Goal: Transaction & Acquisition: Purchase product/service

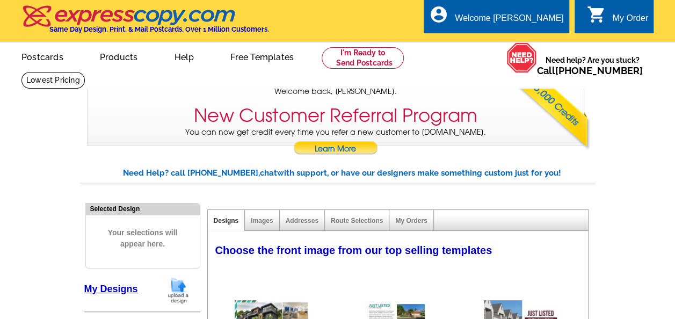
select select "785"
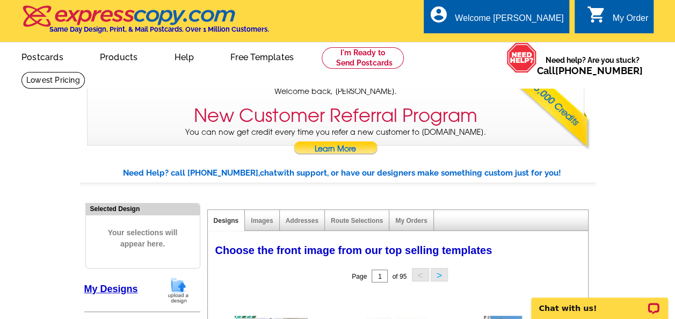
click at [619, 11] on div "0 shopping_cart My Order" at bounding box center [614, 16] width 79 height 34
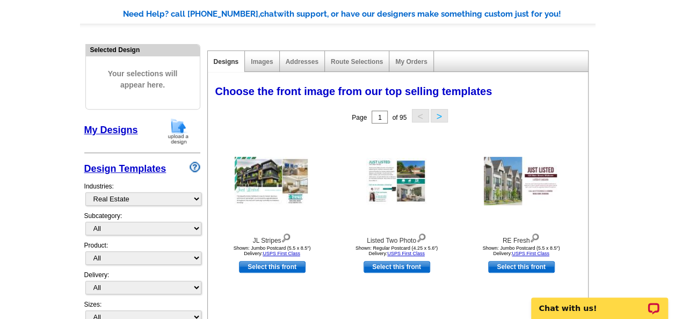
scroll to position [107, 0]
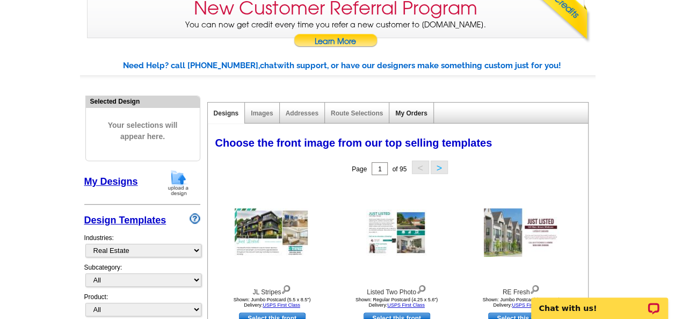
click at [416, 110] on link "My Orders" at bounding box center [411, 114] width 32 height 8
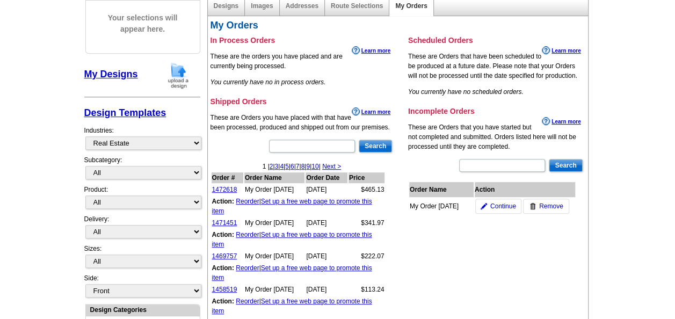
scroll to position [269, 0]
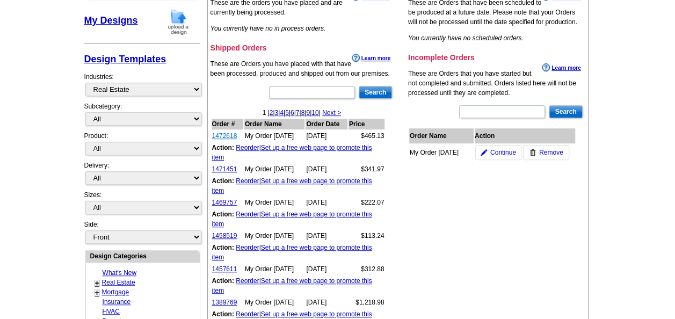
click at [227, 133] on link "1472618" at bounding box center [224, 136] width 25 height 8
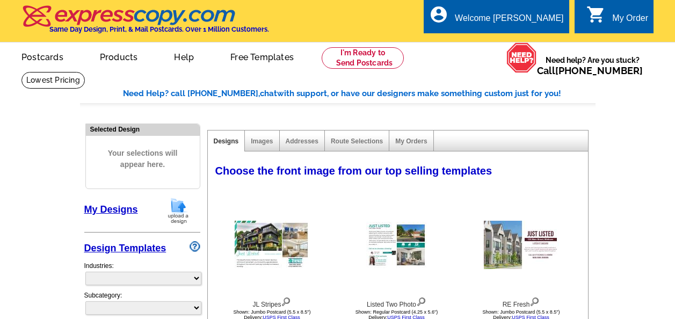
select select
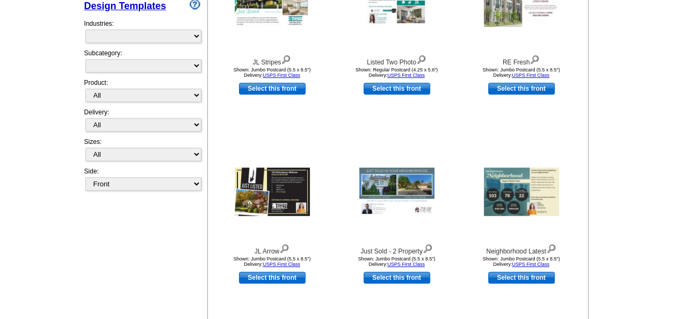
select select "785"
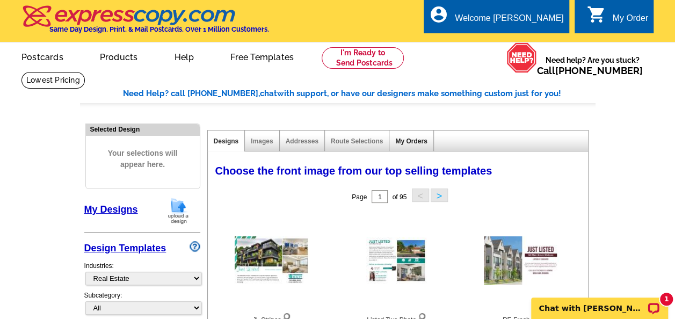
click at [413, 142] on link "My Orders" at bounding box center [411, 142] width 32 height 8
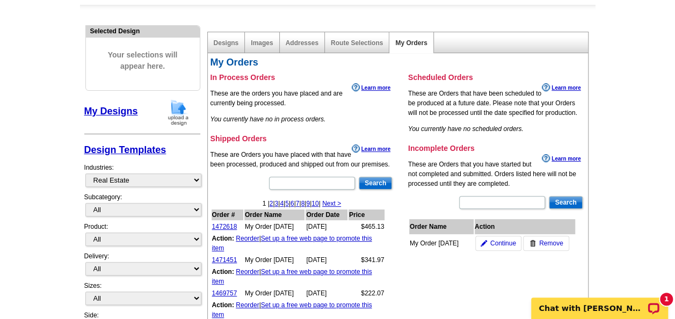
scroll to position [161, 0]
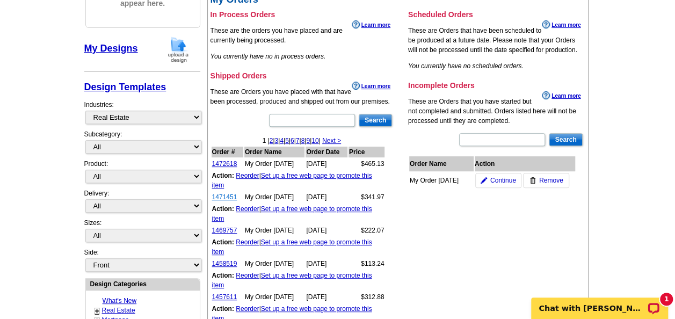
click at [222, 196] on link "1471451" at bounding box center [224, 197] width 25 height 8
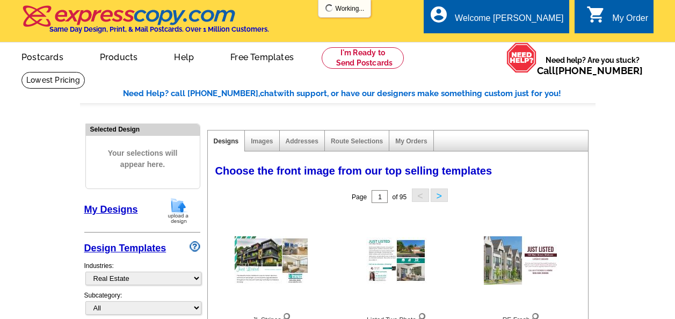
select select "785"
click at [405, 141] on link "My Orders" at bounding box center [411, 142] width 32 height 8
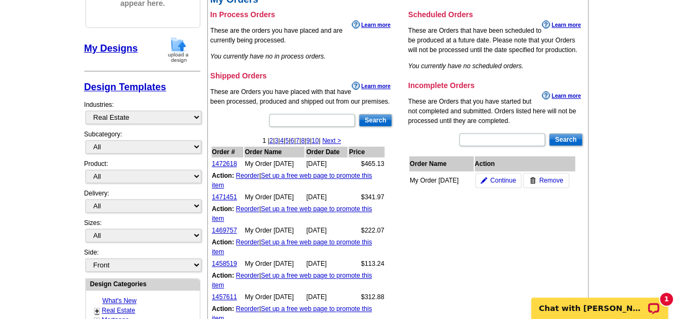
scroll to position [215, 0]
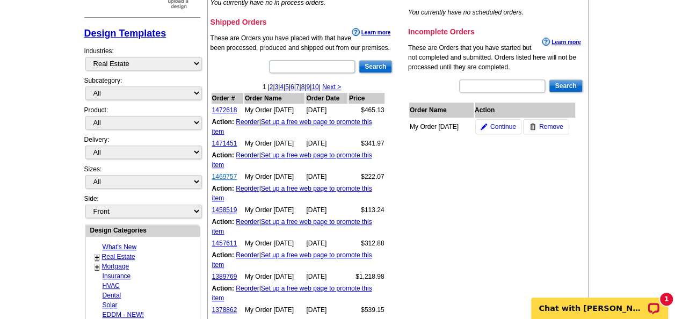
click at [225, 174] on link "1469757" at bounding box center [224, 177] width 25 height 8
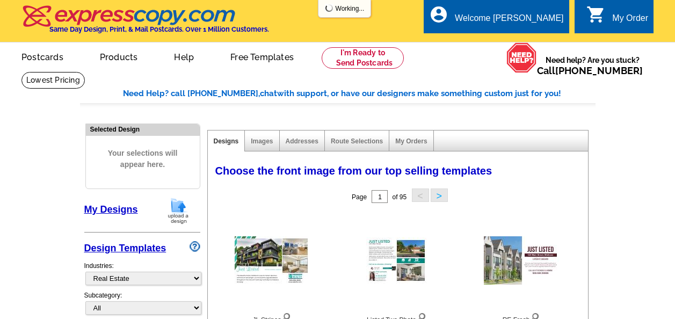
select select "785"
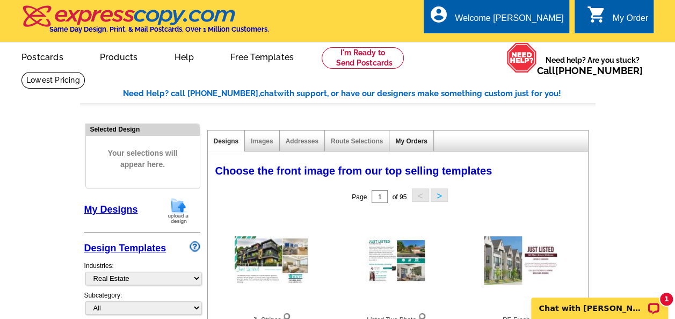
click at [419, 141] on link "My Orders" at bounding box center [411, 142] width 32 height 8
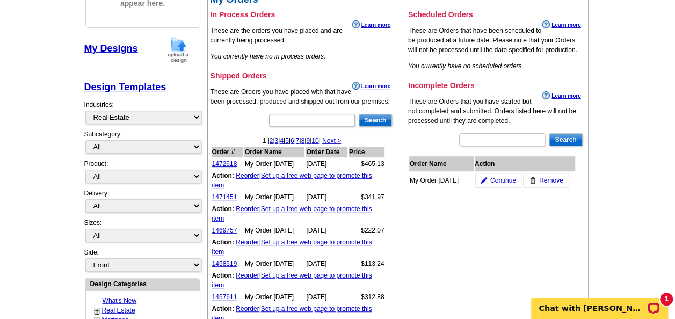
scroll to position [269, 0]
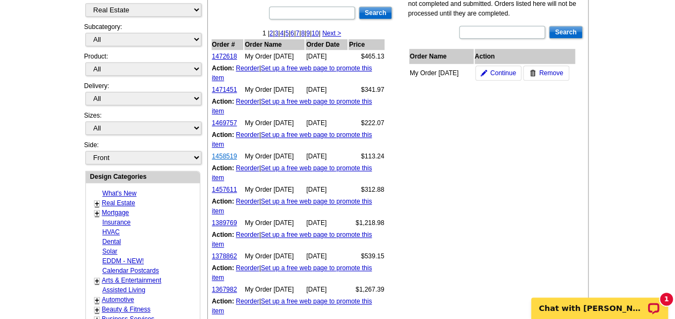
click at [224, 157] on link "1458519" at bounding box center [224, 157] width 25 height 8
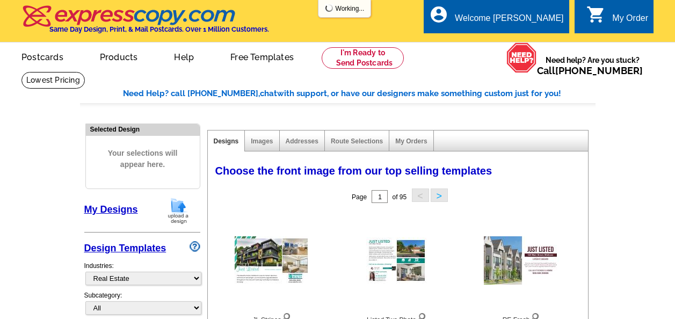
select select "785"
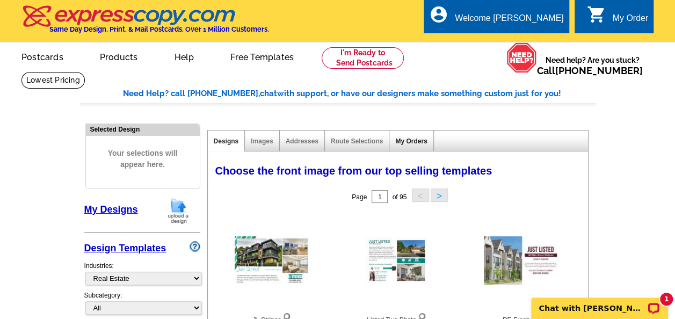
click at [404, 142] on link "My Orders" at bounding box center [411, 142] width 32 height 8
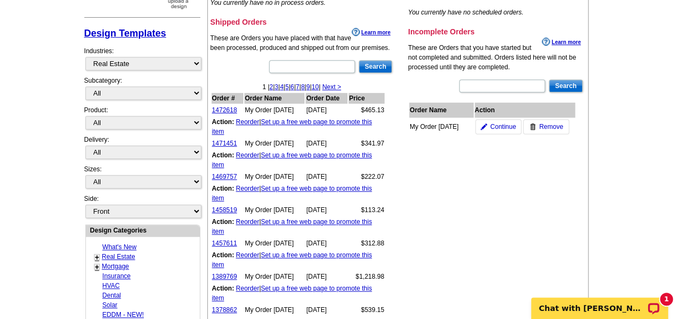
scroll to position [269, 0]
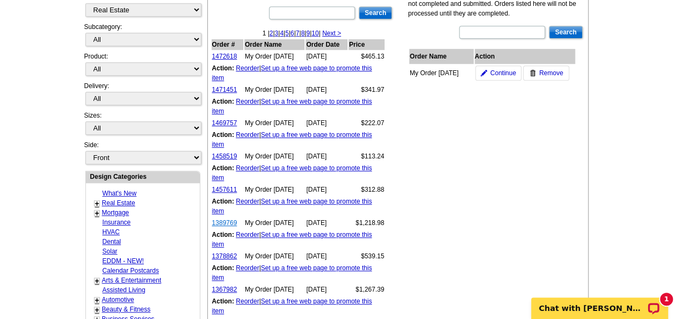
click at [234, 220] on link "1389769" at bounding box center [224, 223] width 25 height 8
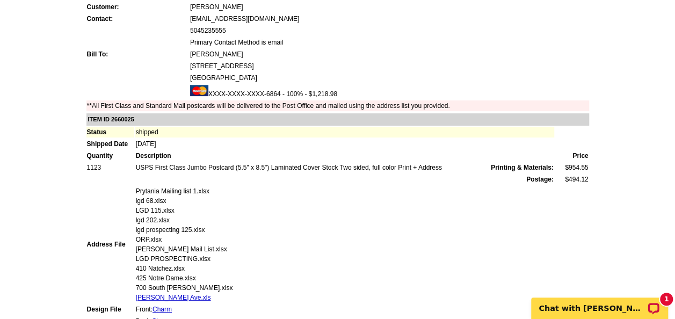
scroll to position [161, 0]
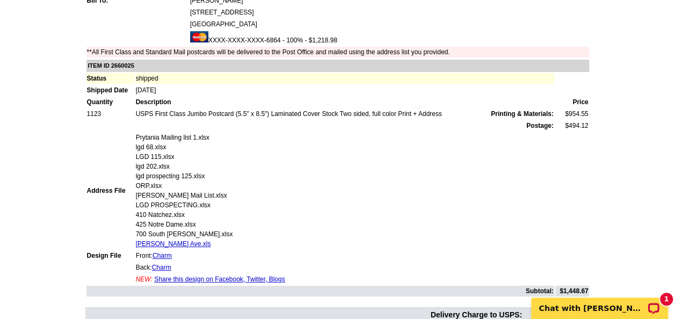
click at [166, 253] on td "Front: Charm" at bounding box center [344, 255] width 419 height 11
click at [166, 257] on link "Charm" at bounding box center [162, 256] width 19 height 8
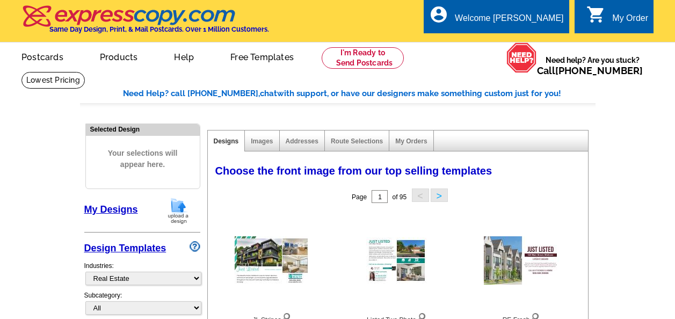
select select "785"
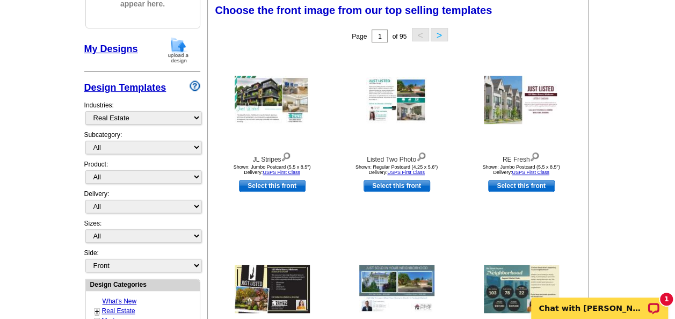
scroll to position [161, 0]
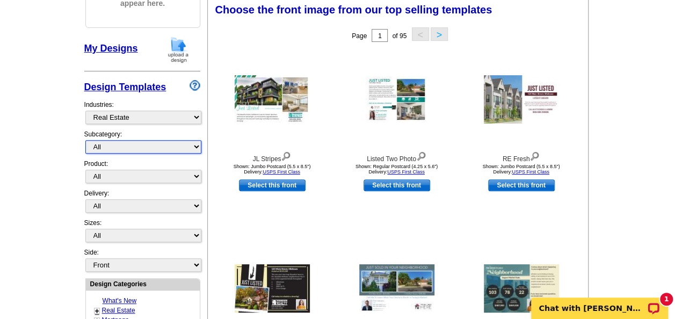
click at [161, 142] on select "All RE/MAX® Referrals Keller Williams® Berkshire Hathaway Home Services Century…" at bounding box center [143, 146] width 116 height 13
select select "789"
click at [85, 140] on select "All RE/MAX® Referrals Keller Williams® Berkshire Hathaway Home Services Century…" at bounding box center [143, 146] width 116 height 13
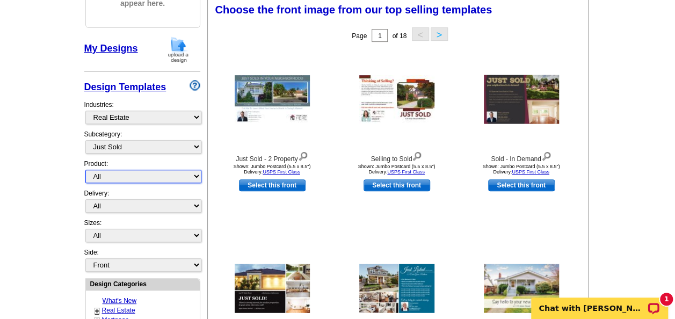
click at [176, 176] on select "All Postcards Letters and flyers Business Cards Door Hangers Greeting Cards" at bounding box center [143, 176] width 116 height 13
select select "1"
click at [85, 170] on select "All Postcards Letters and flyers Business Cards Door Hangers Greeting Cards" at bounding box center [143, 176] width 116 height 13
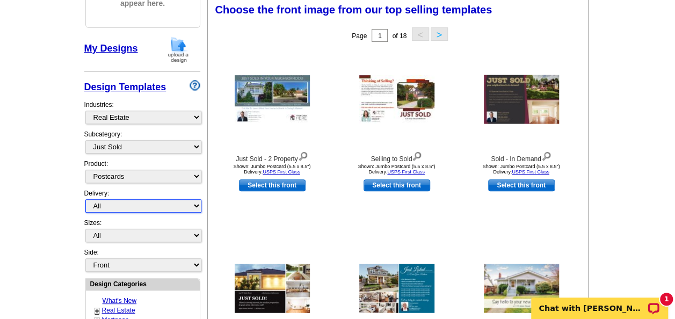
click at [184, 205] on select "All First Class Mail Shipped to Me EDDM Save 66% on Postage" at bounding box center [143, 205] width 116 height 13
select select "1"
click at [85, 199] on select "All First Class Mail Shipped to Me EDDM Save 66% on Postage" at bounding box center [143, 205] width 116 height 13
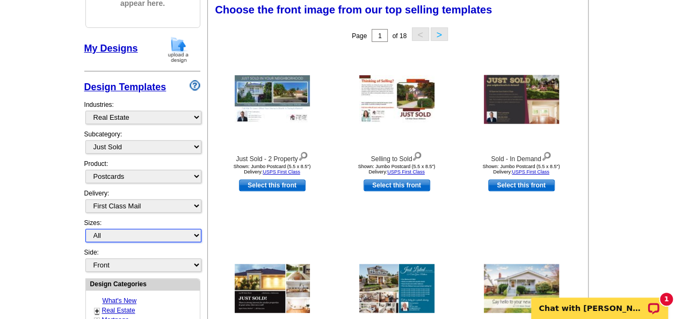
click at [178, 231] on select "All Jumbo Postcard (5.5" x 8.5") Regular Postcard (4.25" x 5.6") Panoramic Post…" at bounding box center [143, 235] width 116 height 13
select select "1"
click at [85, 229] on select "All Jumbo Postcard (5.5" x 8.5") Regular Postcard (4.25" x 5.6") Panoramic Post…" at bounding box center [143, 235] width 116 height 13
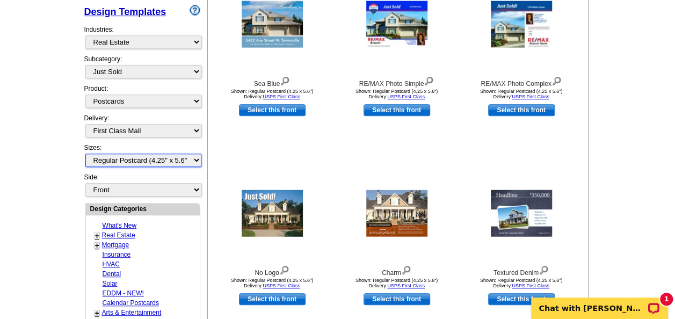
scroll to position [269, 0]
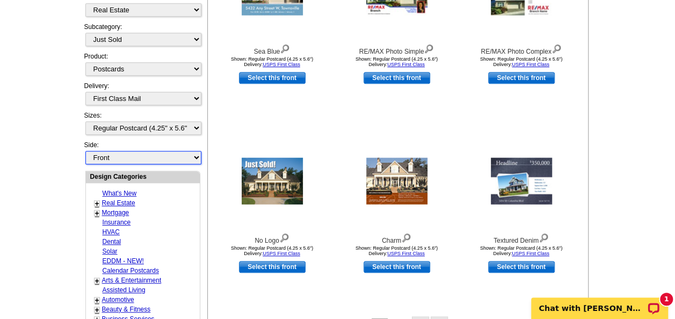
click at [172, 154] on select "Front Back" at bounding box center [143, 157] width 116 height 13
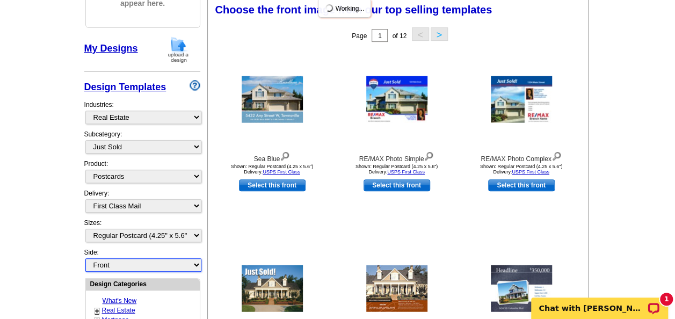
scroll to position [159, 0]
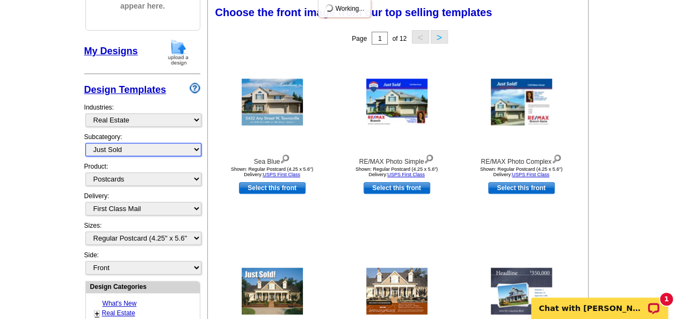
click at [172, 154] on select "All RE/MAX® Referrals Keller Williams® Berkshire Hathaway Home Services Century…" at bounding box center [143, 149] width 116 height 13
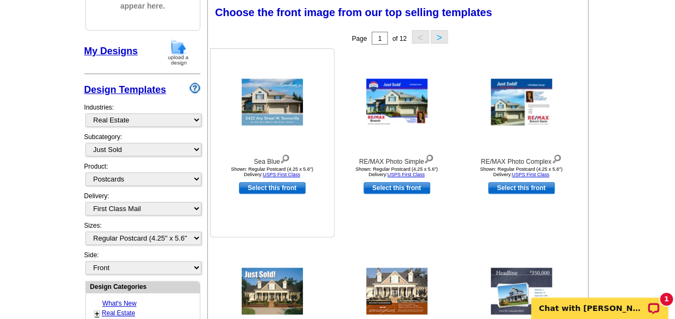
click at [234, 228] on div "Sea Blue Shown: Regular Postcard (4.25 x 5.6") Delivery: USPS First Class Selec…" at bounding box center [272, 142] width 125 height 189
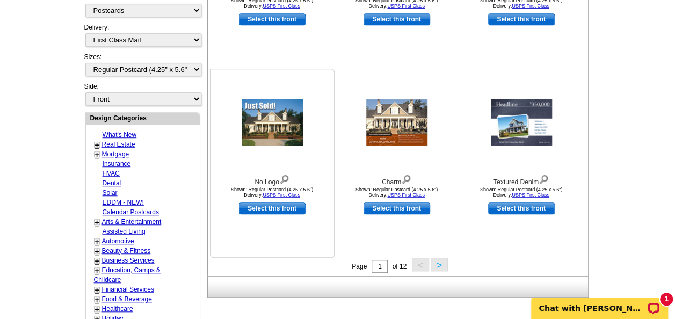
scroll to position [373, 0]
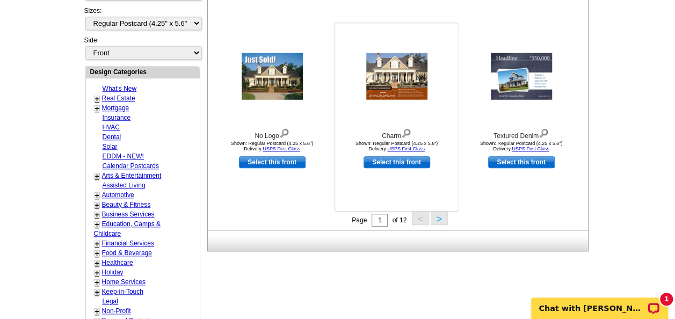
click at [395, 159] on link "Select this front" at bounding box center [397, 162] width 67 height 12
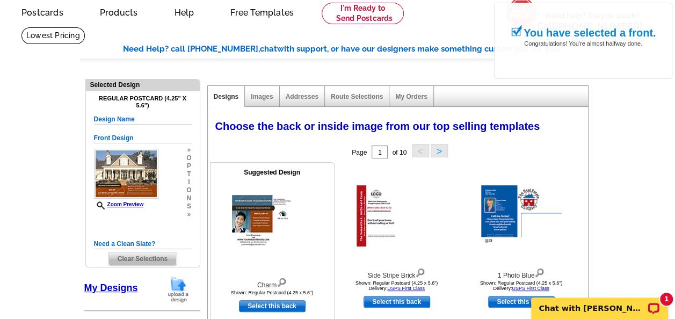
scroll to position [107, 0]
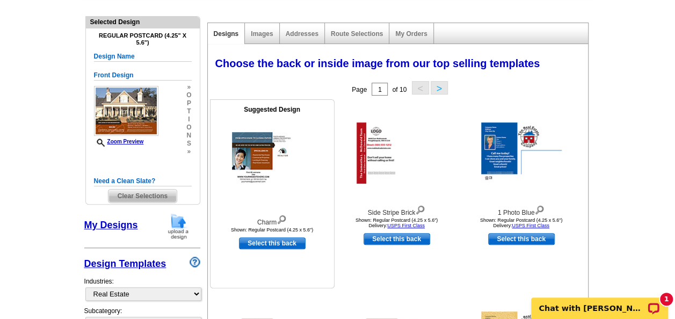
click at [273, 240] on link "Select this back" at bounding box center [272, 244] width 67 height 12
select select "front"
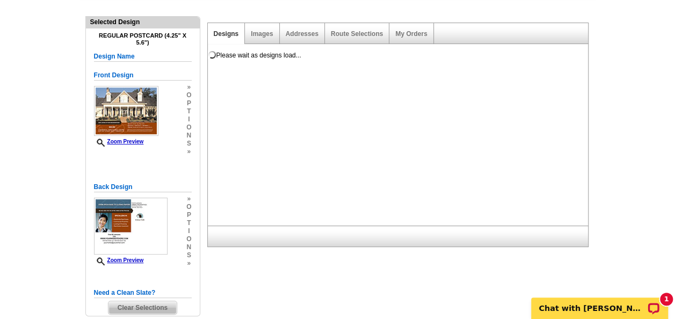
scroll to position [0, 0]
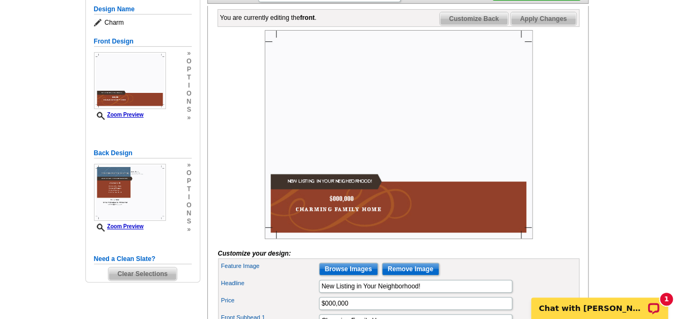
scroll to position [269, 0]
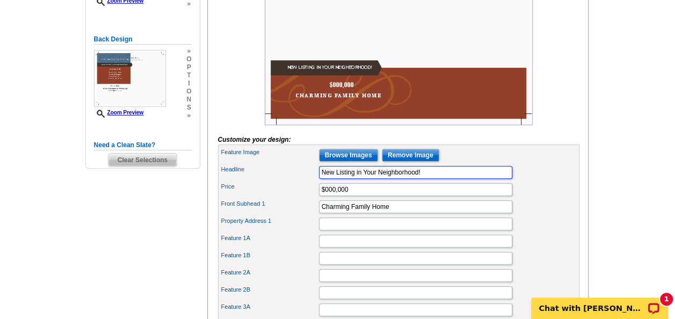
click at [436, 179] on input "New Listing in Your Neighborhood!" at bounding box center [415, 172] width 193 height 13
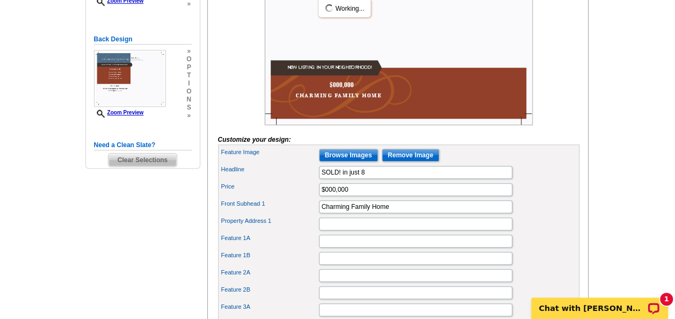
scroll to position [0, 0]
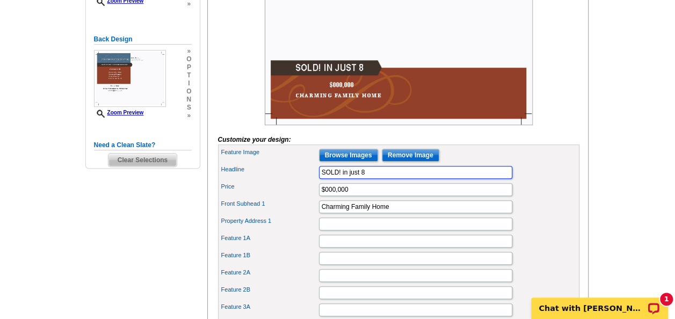
click at [436, 179] on input "SOLD! in just 8" at bounding box center [415, 172] width 193 height 13
type input "SOLD! in just 8 Days!"
drag, startPoint x: 348, startPoint y: 201, endPoint x: 356, endPoint y: 203, distance: 7.8
click at [351, 196] on input "$000,000" at bounding box center [415, 189] width 193 height 13
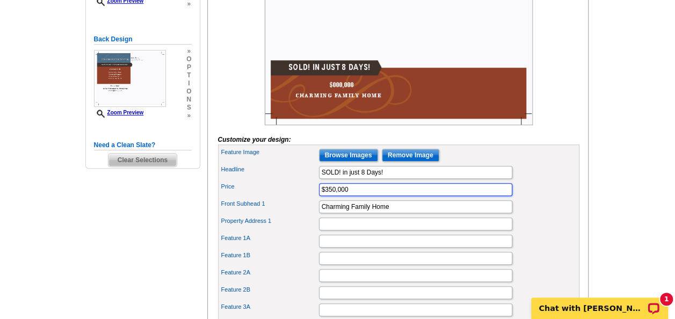
type input "$350,000"
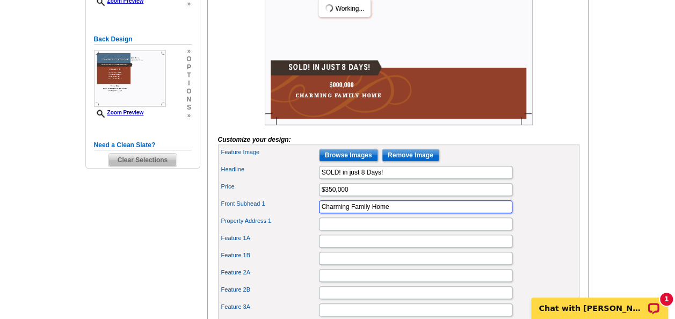
drag, startPoint x: 394, startPoint y: 217, endPoint x: 275, endPoint y: 220, distance: 119.3
click at [275, 215] on div "Front Subhead 1 Charming Family Home" at bounding box center [398, 206] width 357 height 17
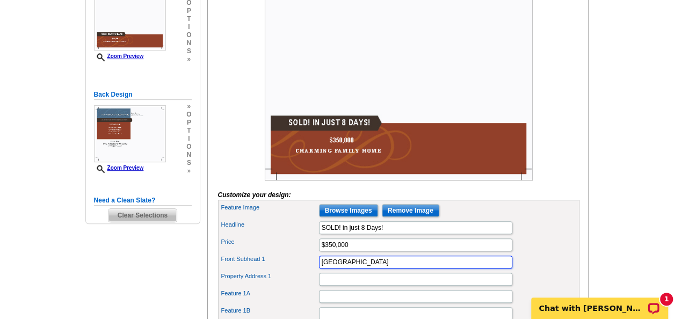
scroll to position [161, 0]
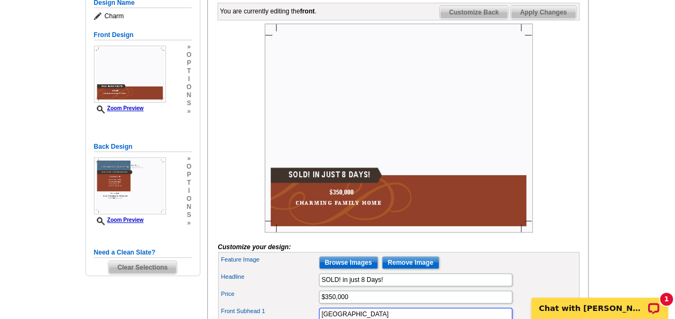
type input "Mid-City Duplex"
click at [239, 198] on div at bounding box center [399, 128] width 362 height 209
click at [335, 269] on input "Browse Images" at bounding box center [348, 262] width 59 height 13
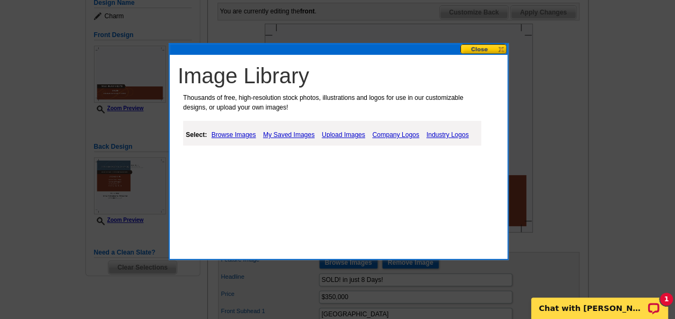
click at [333, 131] on link "Upload Images" at bounding box center [343, 134] width 49 height 13
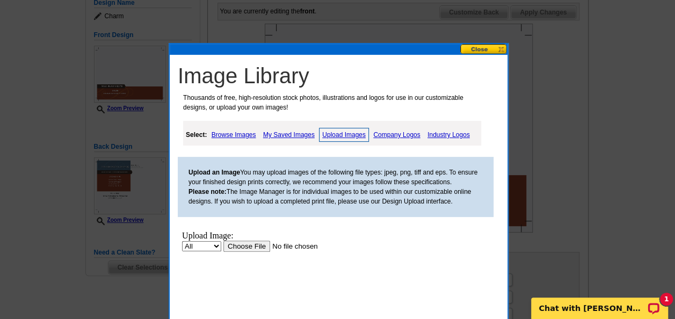
scroll to position [0, 0]
click at [257, 246] on input "file" at bounding box center [292, 246] width 136 height 11
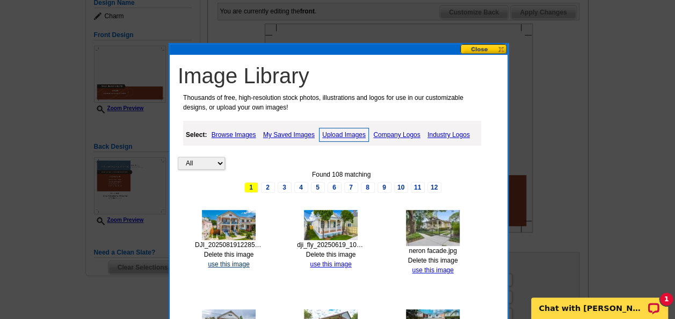
click at [235, 261] on link "use this image" at bounding box center [228, 265] width 41 height 8
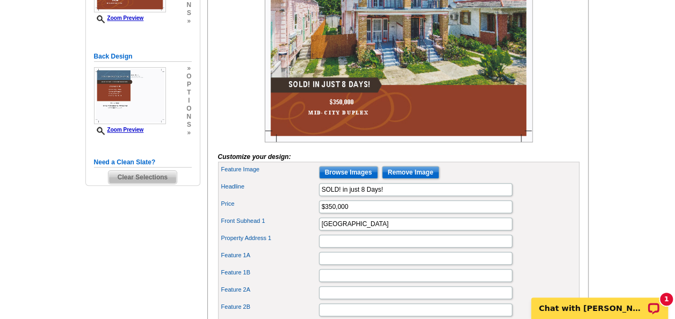
scroll to position [269, 0]
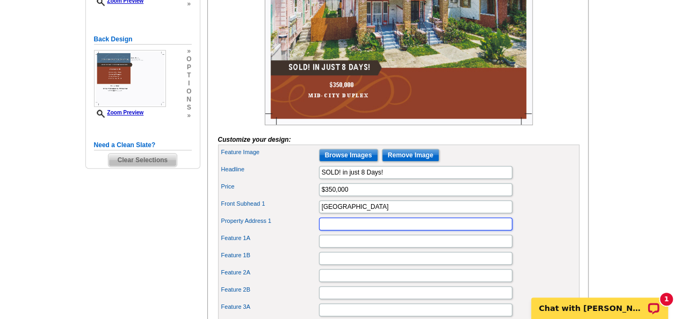
click at [336, 231] on input "Property Address 1" at bounding box center [415, 224] width 193 height 13
click at [375, 231] on input "3229-31 Iberville Steet" at bounding box center [415, 224] width 193 height 13
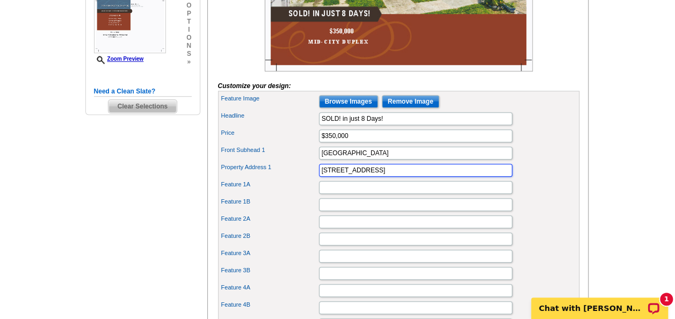
type input "3229-31 Iberville Street"
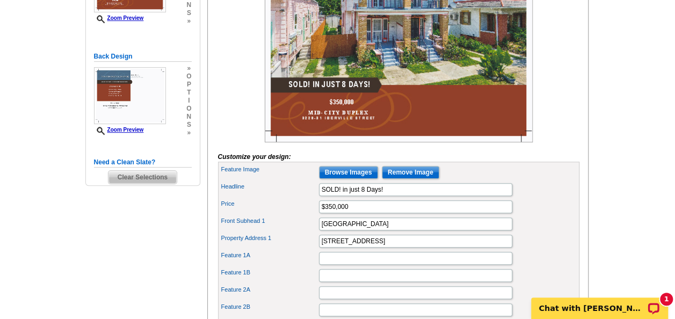
scroll to position [269, 0]
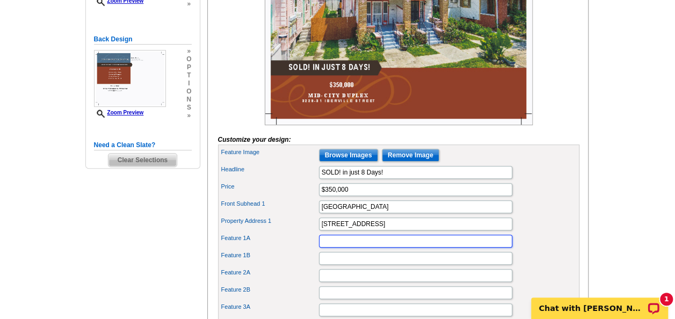
click at [375, 248] on input "Feature 1A" at bounding box center [415, 241] width 193 height 13
type input "New Orleans, LA 70119"
click at [279, 233] on div "Property Address 1 3229-31 Iberville Street" at bounding box center [398, 223] width 357 height 17
drag, startPoint x: 394, startPoint y: 257, endPoint x: 288, endPoint y: 257, distance: 106.4
click at [288, 250] on div "Feature 1A New Orleans, LA 70119" at bounding box center [398, 241] width 357 height 17
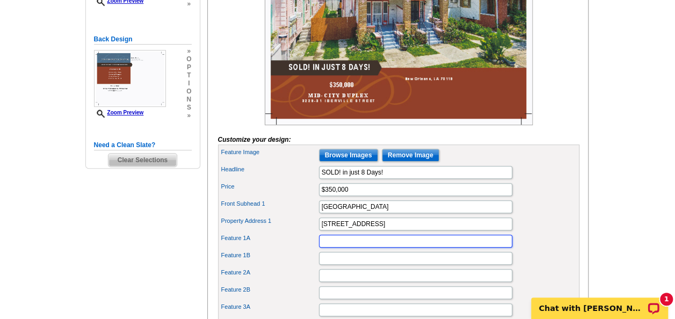
scroll to position [322, 0]
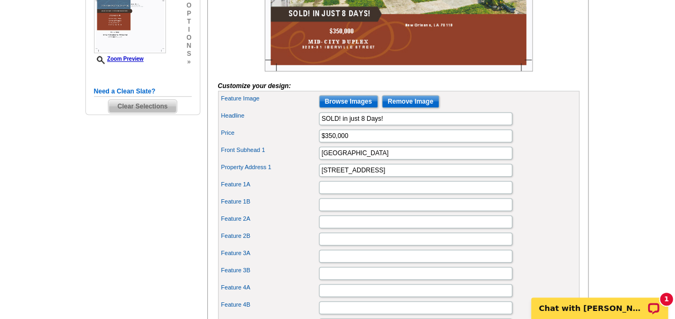
click at [271, 189] on label "Feature 1A" at bounding box center [269, 184] width 97 height 9
click at [319, 194] on input "Feature 1A" at bounding box center [415, 187] width 193 height 13
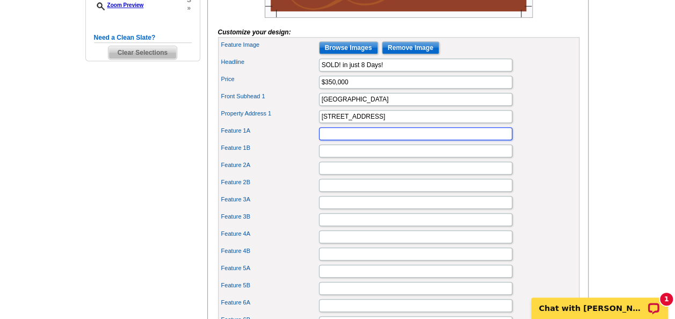
scroll to position [591, 0]
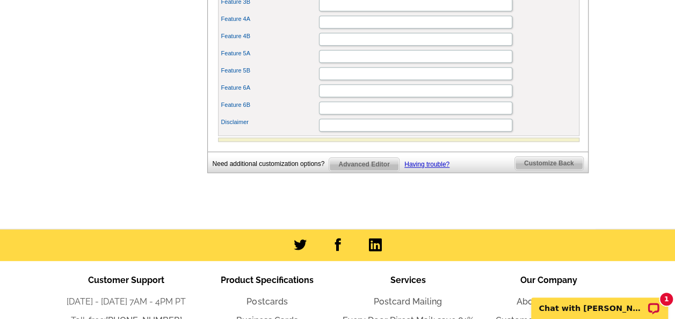
click at [543, 170] on span "Customize Back" at bounding box center [549, 163] width 68 height 13
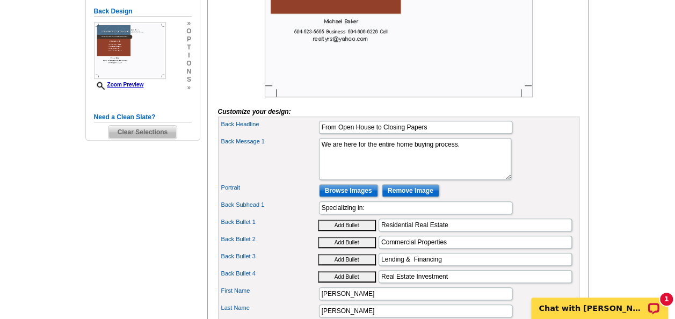
scroll to position [362, 0]
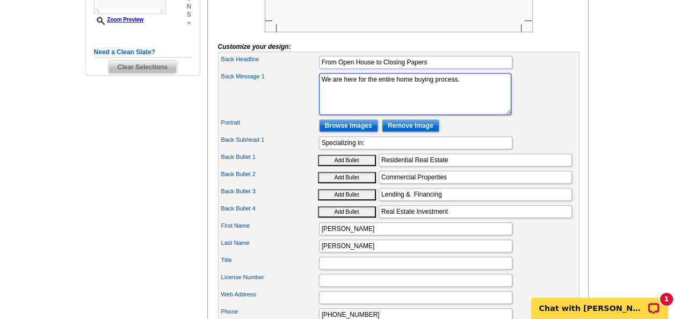
drag, startPoint x: 462, startPoint y: 92, endPoint x: 322, endPoint y: 99, distance: 139.9
click at [322, 99] on textarea "We are here for the entire home buying process." at bounding box center [415, 94] width 192 height 42
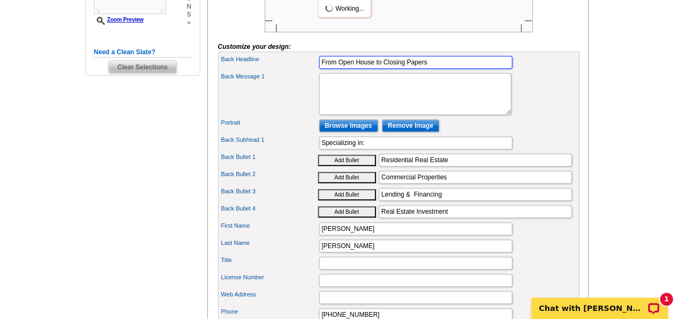
drag, startPoint x: 434, startPoint y: 77, endPoint x: 268, endPoint y: 78, distance: 166.0
click at [268, 71] on div "Back Headline From Open House to Closing Papers" at bounding box center [398, 62] width 357 height 17
type input "We are pleased to announce the sale of 3229-31 Iberville Street"
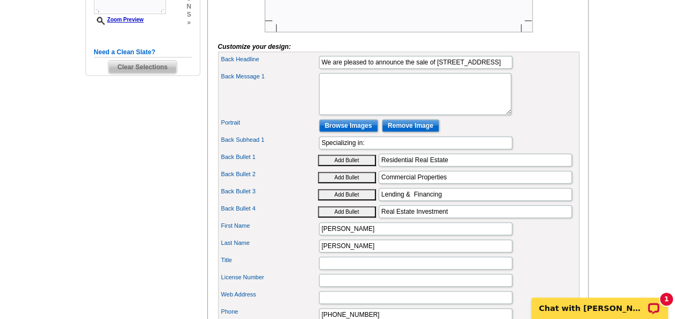
click at [260, 117] on div "Back Message 1 We are here for the entire home buying process." at bounding box center [398, 94] width 357 height 46
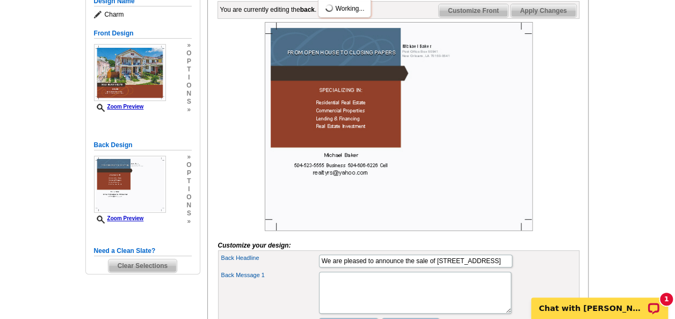
scroll to position [147, 0]
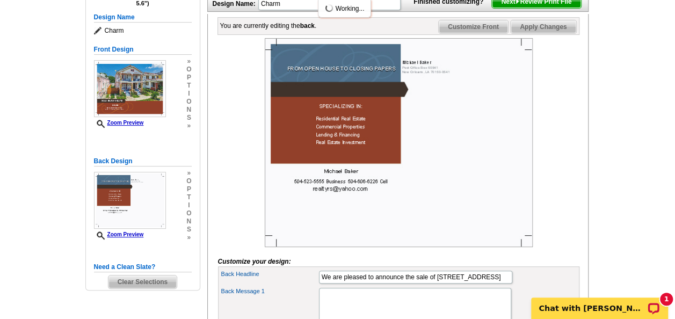
click at [241, 131] on div at bounding box center [399, 142] width 362 height 209
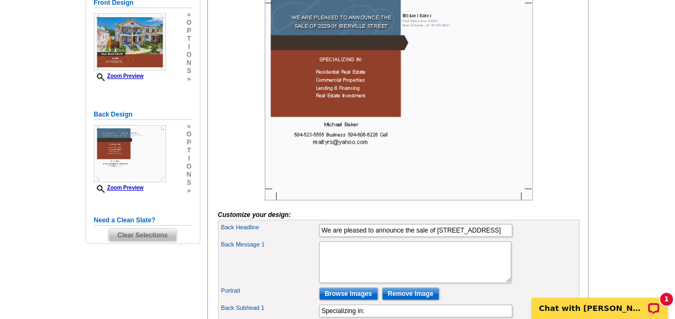
scroll to position [308, 0]
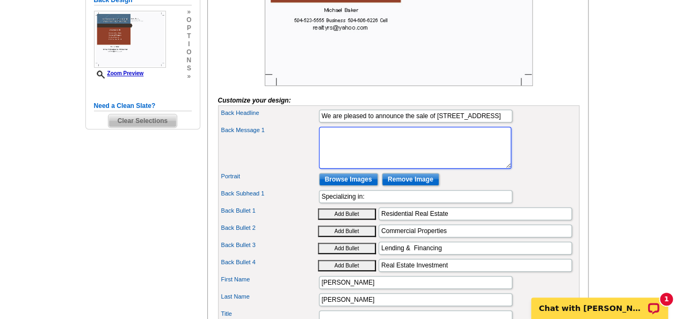
click at [345, 160] on textarea "We are here for the entire home buying process." at bounding box center [415, 148] width 192 height 42
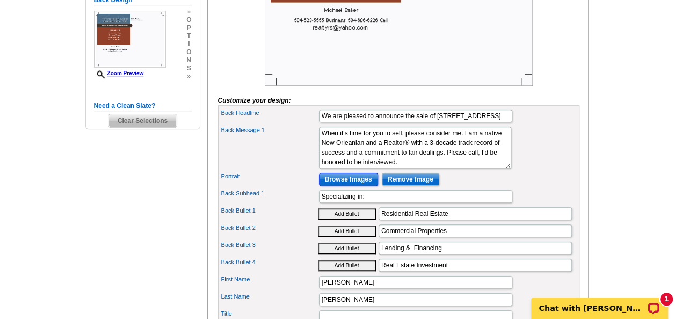
click at [340, 186] on input "Browse Images" at bounding box center [348, 179] width 59 height 13
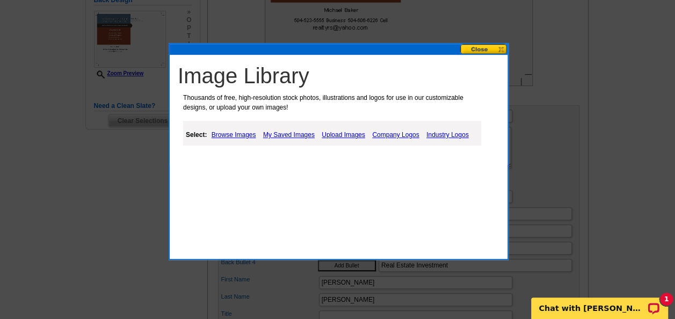
click at [293, 135] on link "My Saved Images" at bounding box center [289, 134] width 57 height 13
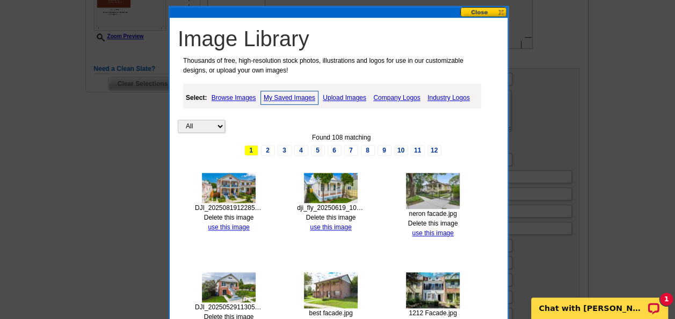
scroll to position [362, 0]
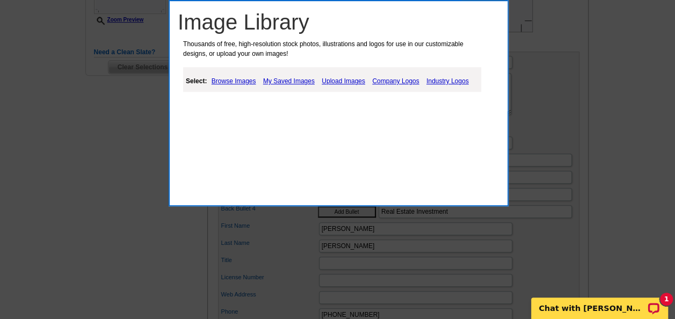
click at [284, 79] on link "My Saved Images" at bounding box center [289, 81] width 57 height 13
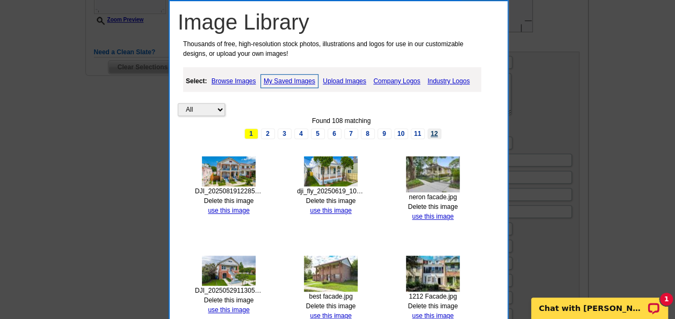
click at [431, 128] on link "12" at bounding box center [435, 133] width 14 height 11
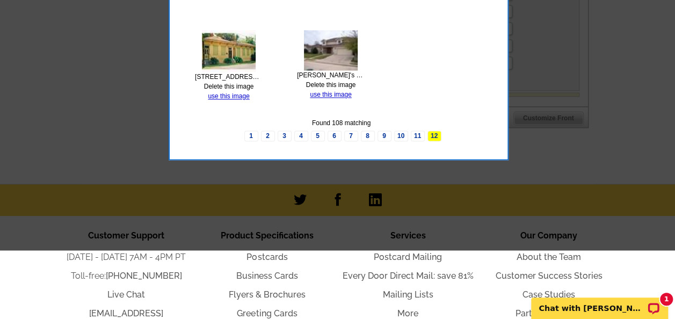
scroll to position [792, 0]
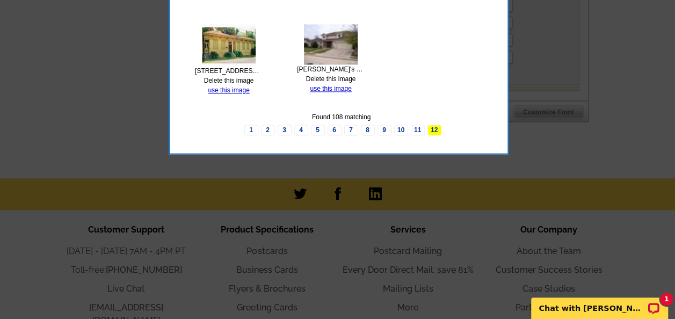
drag, startPoint x: 414, startPoint y: 125, endPoint x: 406, endPoint y: 127, distance: 7.8
click at [414, 125] on link "11" at bounding box center [418, 130] width 14 height 11
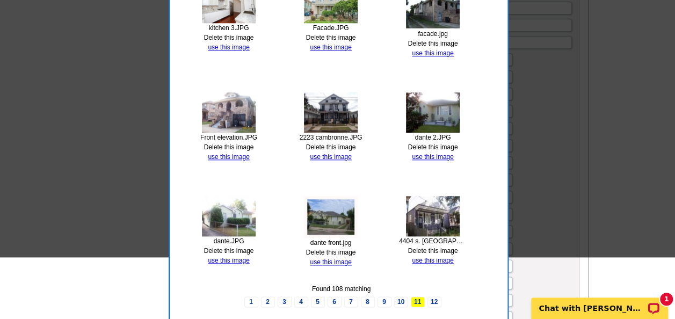
scroll to position [415, 0]
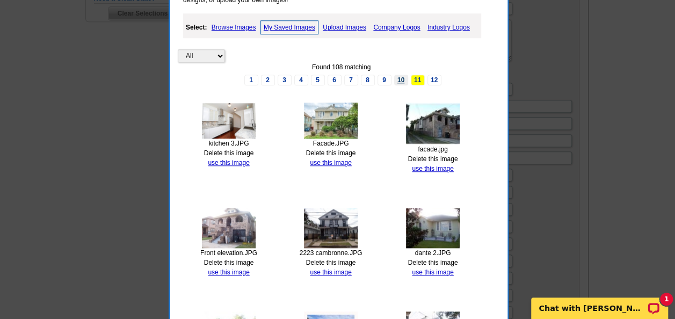
click at [401, 80] on link "10" at bounding box center [401, 80] width 14 height 11
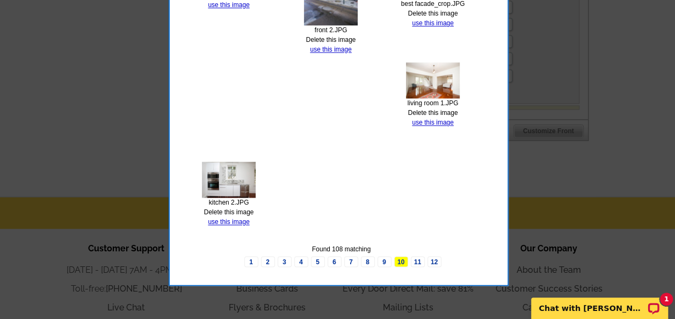
scroll to position [792, 0]
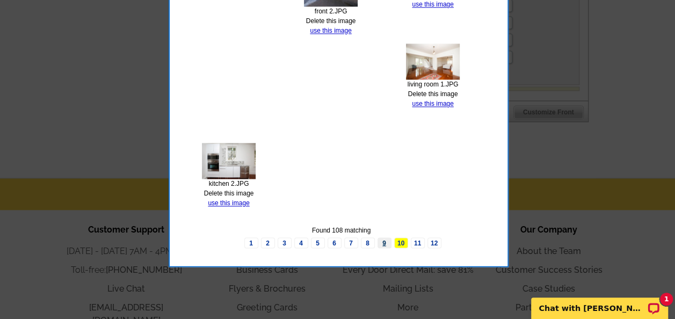
click at [383, 238] on link "9" at bounding box center [385, 243] width 14 height 11
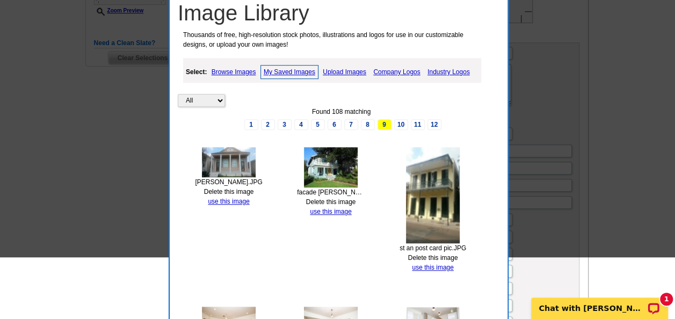
scroll to position [308, 0]
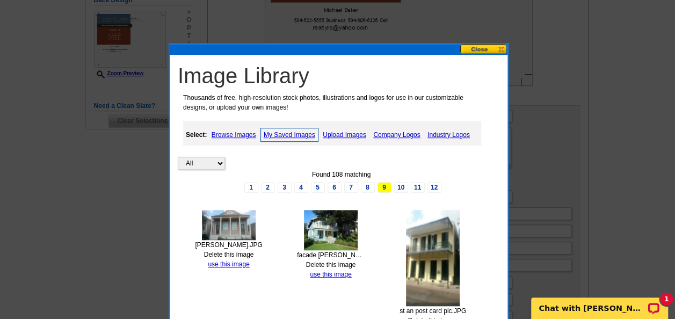
click at [366, 182] on link "8" at bounding box center [368, 187] width 14 height 11
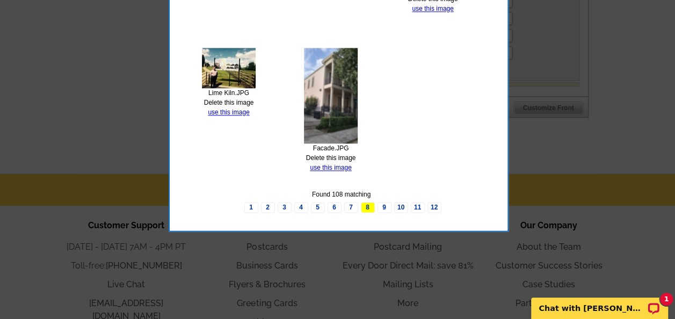
scroll to position [845, 0]
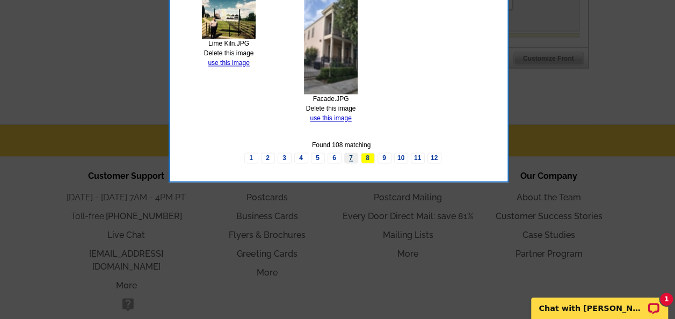
click at [353, 153] on link "7" at bounding box center [351, 158] width 14 height 11
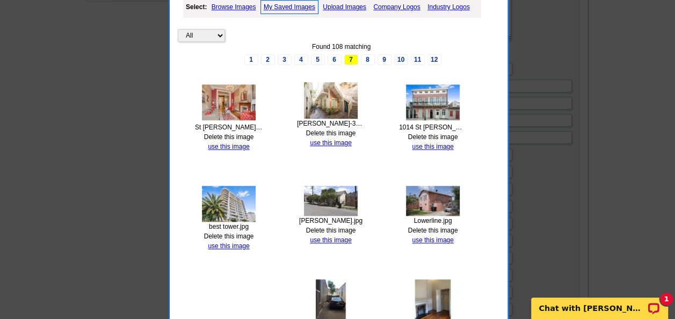
scroll to position [415, 0]
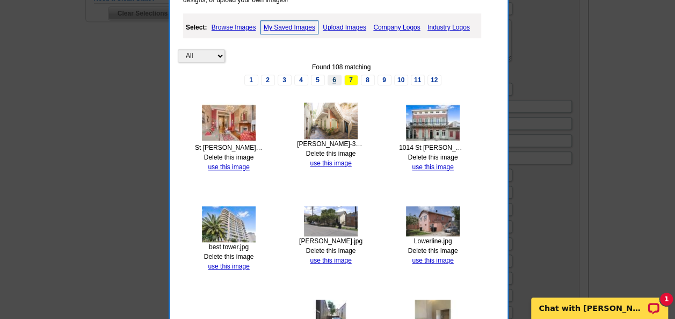
click at [336, 78] on link "6" at bounding box center [335, 80] width 14 height 11
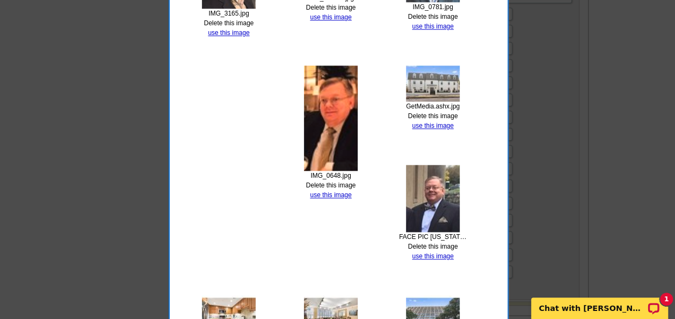
scroll to position [630, 0]
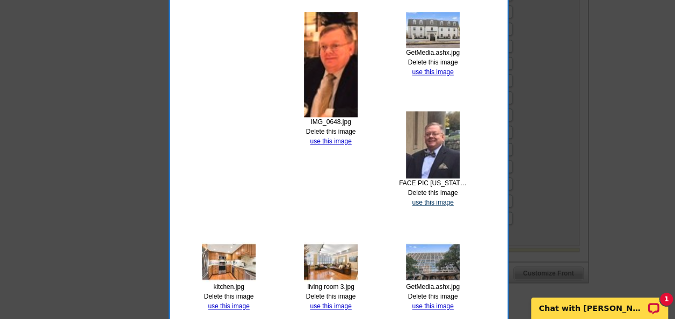
click at [431, 199] on link "use this image" at bounding box center [432, 203] width 41 height 8
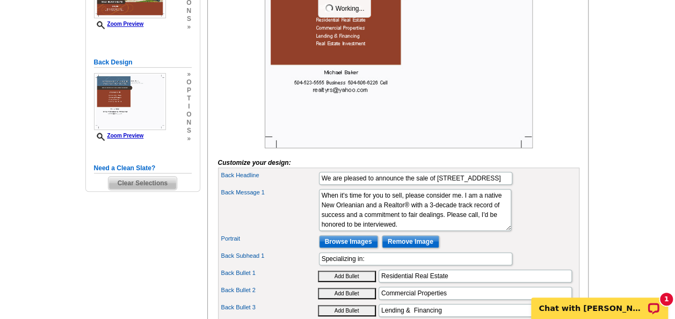
scroll to position [269, 0]
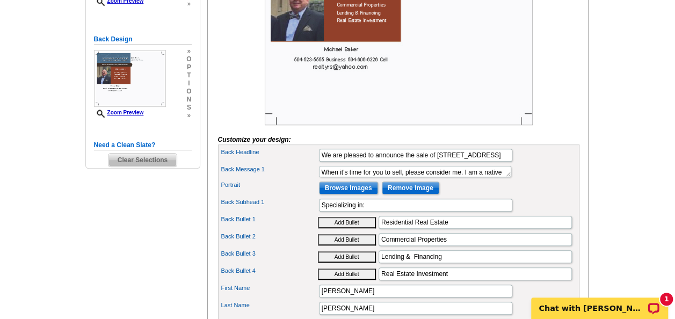
drag, startPoint x: 481, startPoint y: 218, endPoint x: 317, endPoint y: 187, distance: 166.7
click at [317, 179] on div "Back Message 1 We are here for the entire home buying process." at bounding box center [398, 172] width 357 height 16
click at [469, 177] on textarea "We are here for the entire home buying process." at bounding box center [415, 171] width 192 height 11
click at [238, 123] on div at bounding box center [399, 20] width 362 height 209
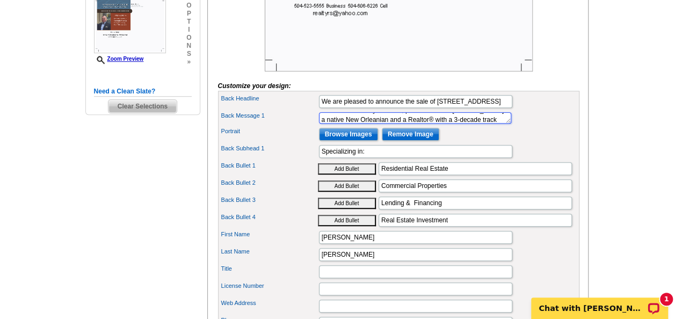
scroll to position [2, 0]
click at [466, 124] on textarea "We are here for the entire home buying process." at bounding box center [415, 117] width 192 height 11
click at [461, 124] on textarea "We are here for the entire home buying process." at bounding box center [415, 117] width 192 height 11
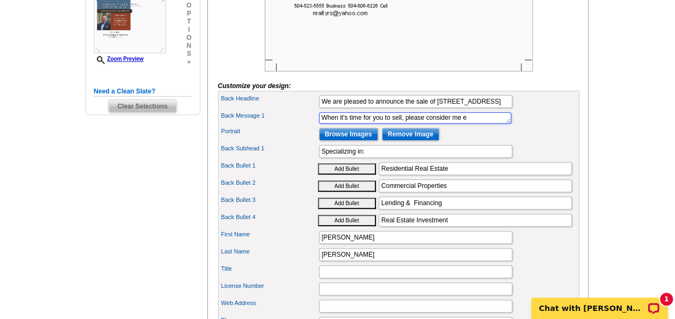
click at [407, 124] on textarea "We are here for the entire home buying process." at bounding box center [415, 117] width 192 height 11
drag, startPoint x: 470, startPoint y: 133, endPoint x: 443, endPoint y: 128, distance: 27.3
click at [465, 124] on textarea "We are here for the entire home buying process." at bounding box center [415, 117] width 192 height 11
type textarea "When it's time for you to sell, please consider me."
click at [278, 143] on div "Portrait Browse Images Remove Image" at bounding box center [398, 134] width 357 height 17
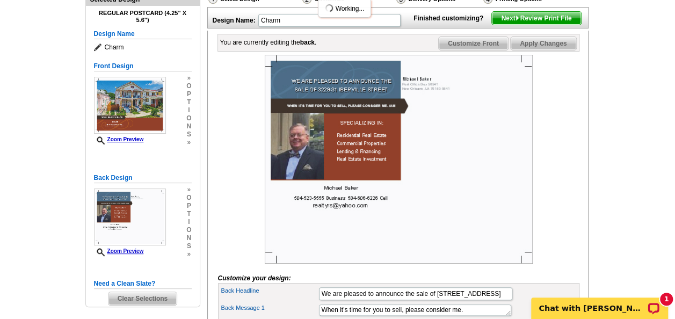
scroll to position [107, 0]
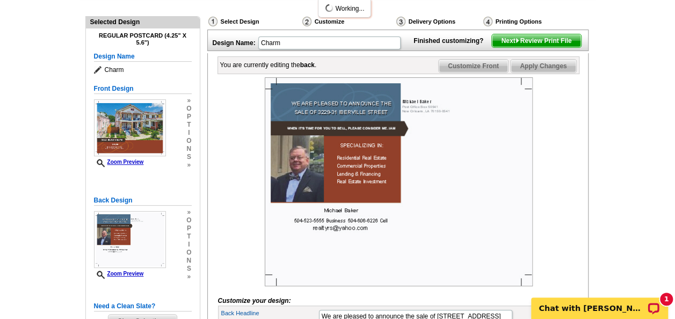
click at [254, 207] on div at bounding box center [399, 181] width 362 height 209
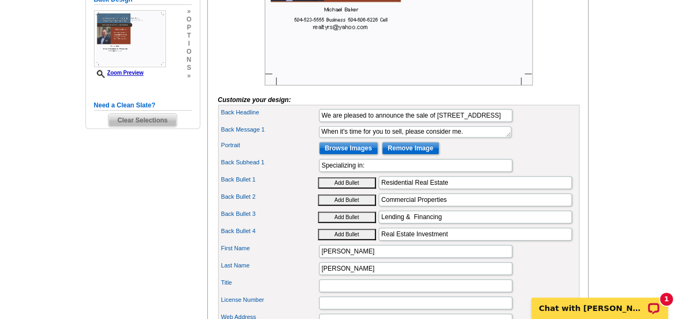
scroll to position [322, 0]
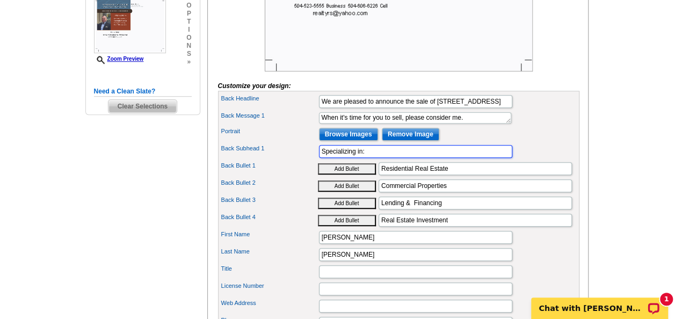
drag, startPoint x: 389, startPoint y: 167, endPoint x: 206, endPoint y: 171, distance: 182.2
click at [206, 171] on div "Select Design Customize Delivery Options Printing Options You have selected a b…" at bounding box center [398, 184] width 386 height 778
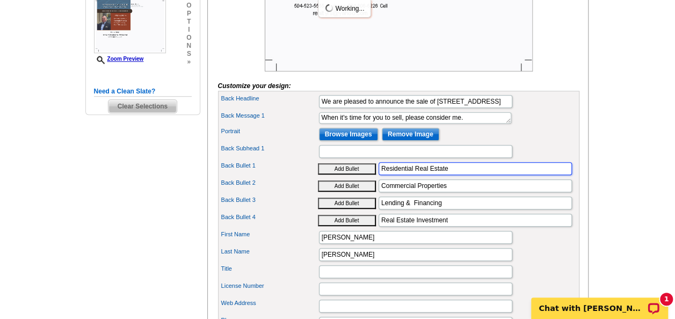
drag, startPoint x: 451, startPoint y: 182, endPoint x: 353, endPoint y: 192, distance: 98.9
click at [353, 192] on div "Back Headline We are pleased to announce the sale of 3229-31 Iberville Street B…" at bounding box center [399, 307] width 362 height 433
type input "A Native New Orleanian"
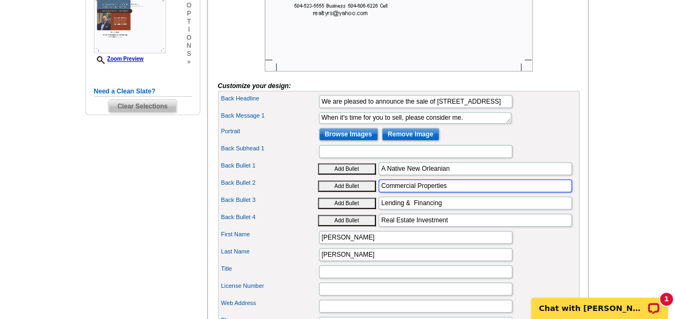
click at [481, 192] on input "Commercial Properties" at bounding box center [475, 185] width 193 height 13
type input "3+ Decade track record of success"
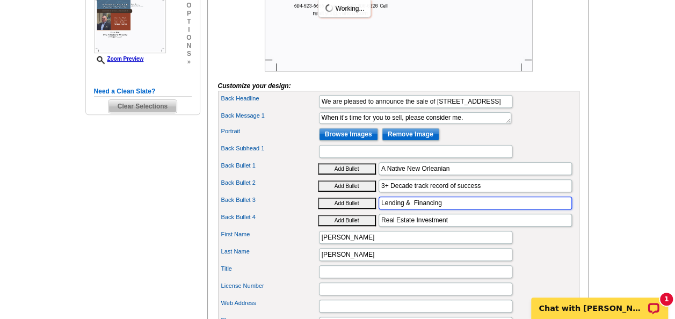
click at [479, 210] on input "Lending & Financing" at bounding box center [475, 203] width 193 height 13
type input "L"
type input "Commitment to fair dealings."
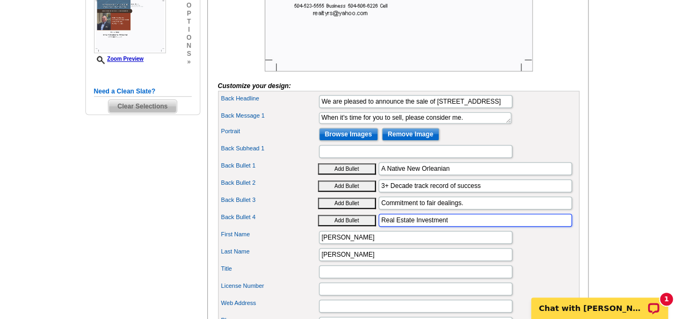
click at [477, 227] on input "Real Estate Investment" at bounding box center [475, 220] width 193 height 13
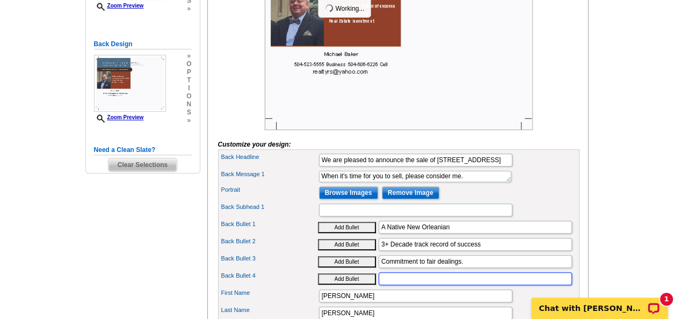
scroll to position [215, 0]
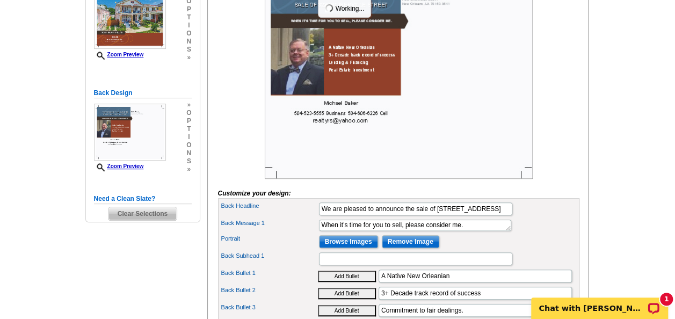
click at [234, 152] on div at bounding box center [399, 74] width 362 height 209
click at [239, 152] on div at bounding box center [399, 74] width 362 height 209
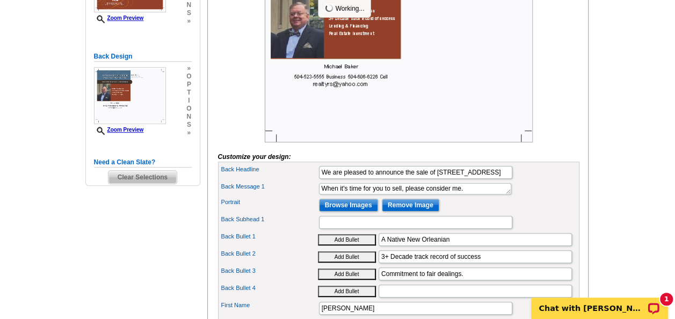
scroll to position [269, 0]
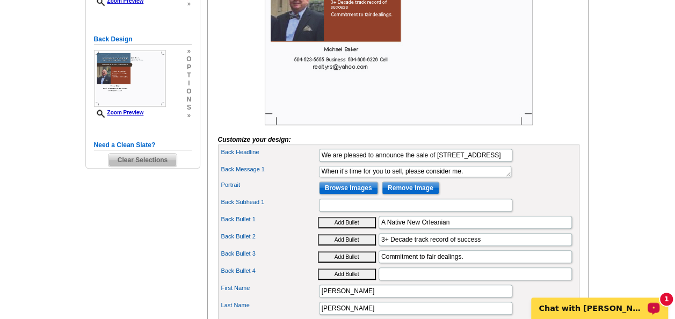
click at [626, 306] on p "Chat with Shonna" at bounding box center [593, 308] width 106 height 9
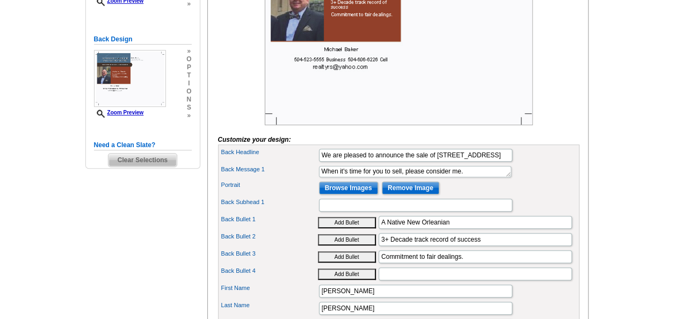
click at [237, 101] on div at bounding box center [399, 20] width 362 height 209
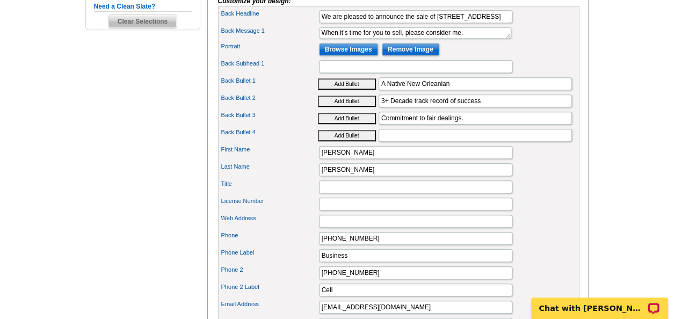
scroll to position [430, 0]
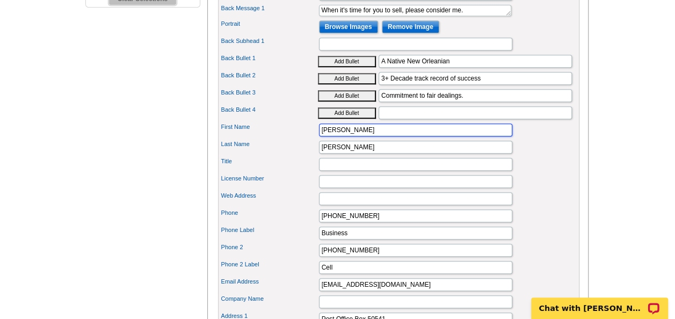
click at [400, 136] on input "[PERSON_NAME]" at bounding box center [415, 130] width 193 height 13
type input "Michael L"
click at [296, 183] on label "License Number" at bounding box center [269, 178] width 97 height 9
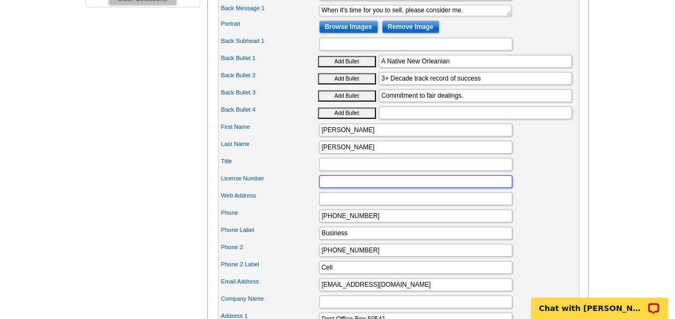
click at [319, 188] on input "License Number" at bounding box center [415, 181] width 193 height 13
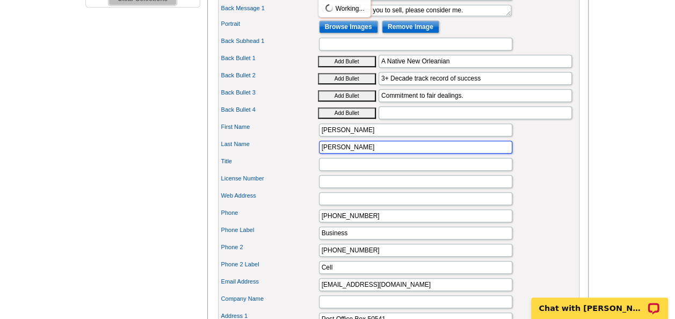
click at [342, 154] on input "Baker" at bounding box center [415, 147] width 193 height 13
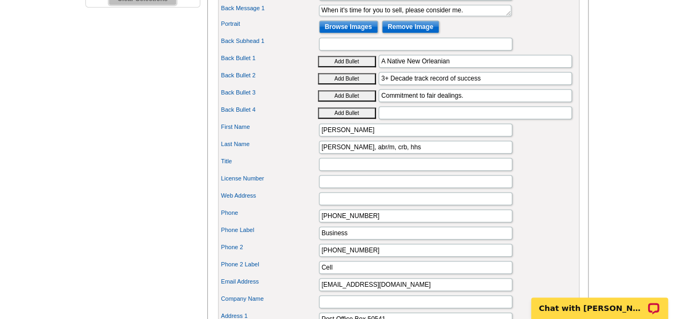
click at [290, 173] on div "Title" at bounding box center [398, 164] width 357 height 17
click at [370, 154] on input "Baker, abr/m, crb, hhs" at bounding box center [415, 147] width 193 height 13
drag, startPoint x: 344, startPoint y: 161, endPoint x: 339, endPoint y: 156, distance: 7.6
type input "Baker, Abr/m, CRB, hhs"
click at [303, 173] on div "Title" at bounding box center [398, 164] width 357 height 17
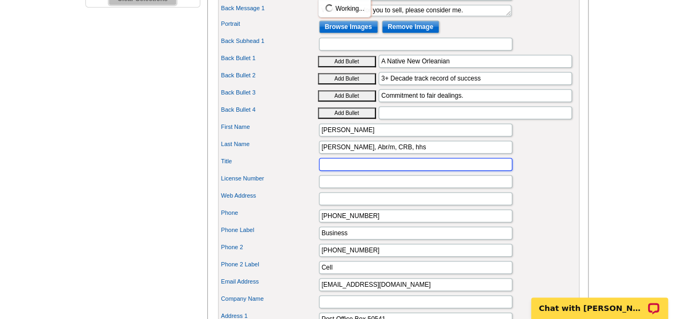
click at [327, 171] on input "Title" at bounding box center [415, 164] width 193 height 13
type input "Broker"
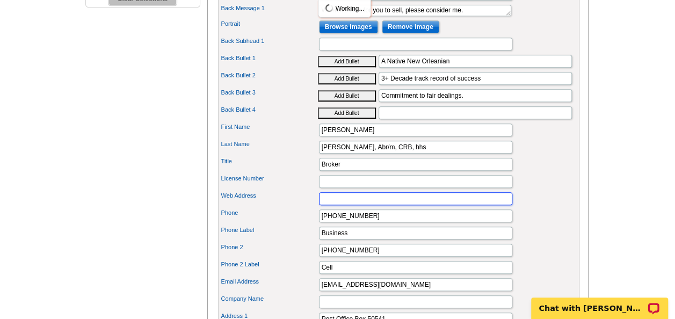
click at [328, 205] on input "Web Address" at bounding box center [415, 198] width 193 height 13
type input "www.rrinola.com"
click at [311, 218] on label "Phone" at bounding box center [269, 212] width 97 height 9
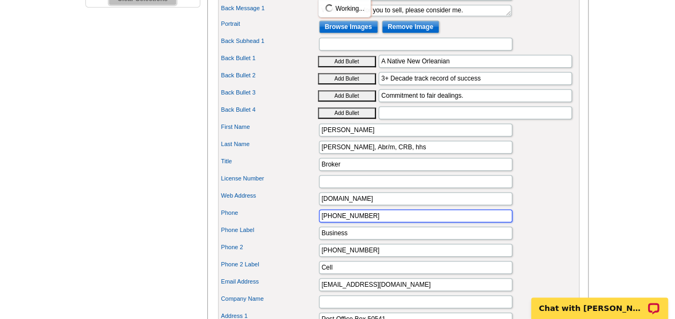
click at [319, 222] on input "504-523-5555" at bounding box center [415, 216] width 193 height 13
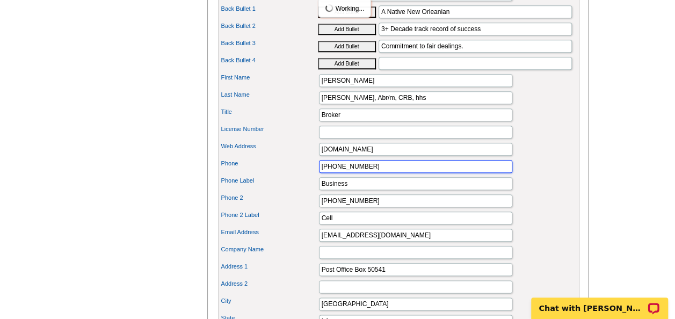
scroll to position [537, 0]
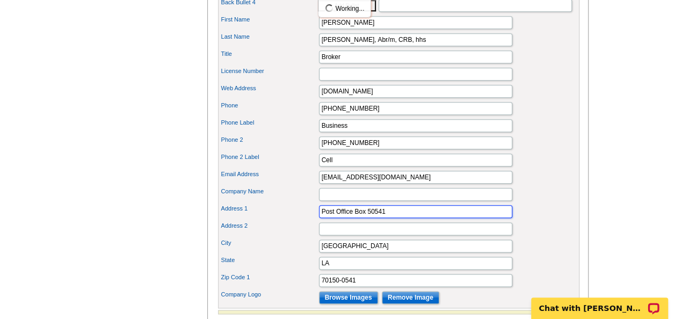
drag, startPoint x: 404, startPoint y: 220, endPoint x: 243, endPoint y: 221, distance: 161.2
click at [243, 220] on div "Address 1 Post Office Box 50541" at bounding box center [398, 211] width 357 height 17
type input "1330 1/2 Camp Street"
click at [257, 220] on div "Address 1 1330 1/2 Camp Street" at bounding box center [398, 211] width 357 height 17
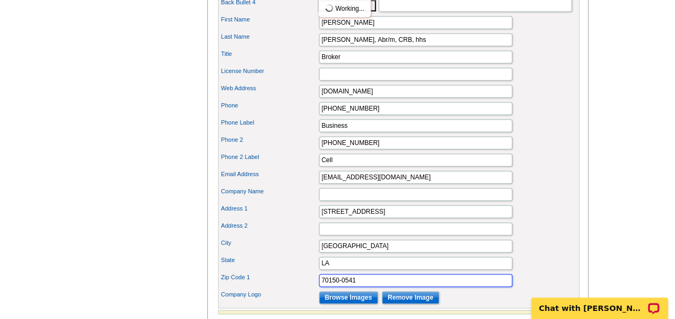
click at [373, 284] on input "70150-0541" at bounding box center [415, 280] width 193 height 13
type input "70130"
click at [287, 265] on label "State" at bounding box center [269, 260] width 97 height 9
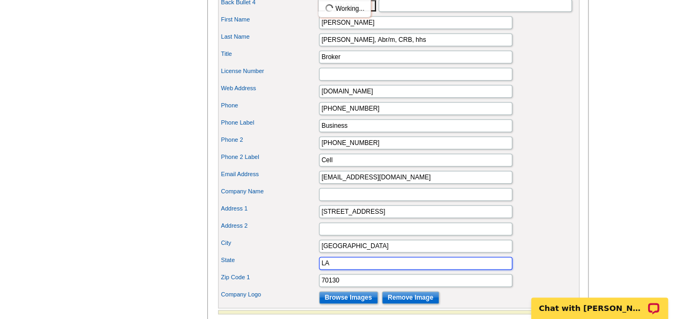
click at [319, 265] on input "LA" at bounding box center [415, 263] width 193 height 13
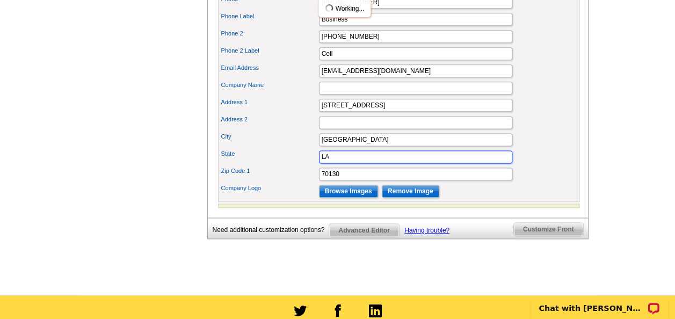
scroll to position [645, 0]
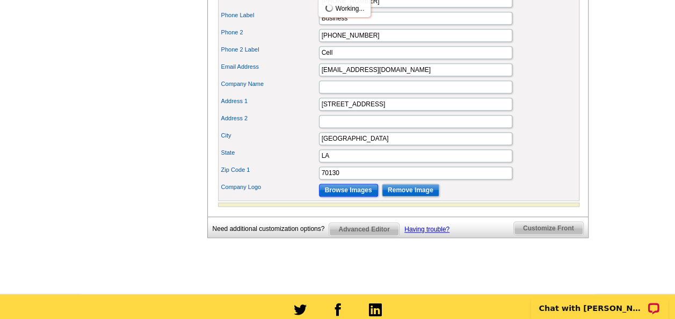
click at [346, 197] on input "Browse Images" at bounding box center [348, 190] width 59 height 13
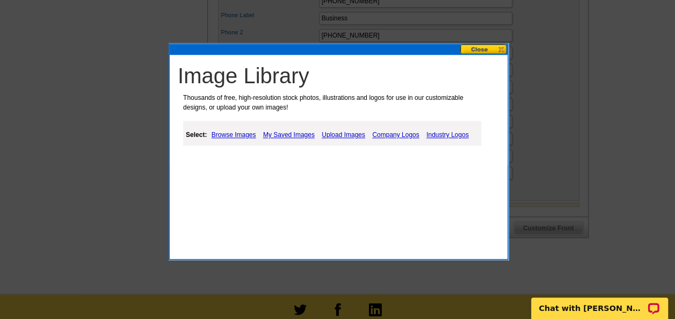
click at [282, 130] on link "My Saved Images" at bounding box center [289, 134] width 57 height 13
click at [280, 131] on link "My Saved Images" at bounding box center [289, 134] width 57 height 13
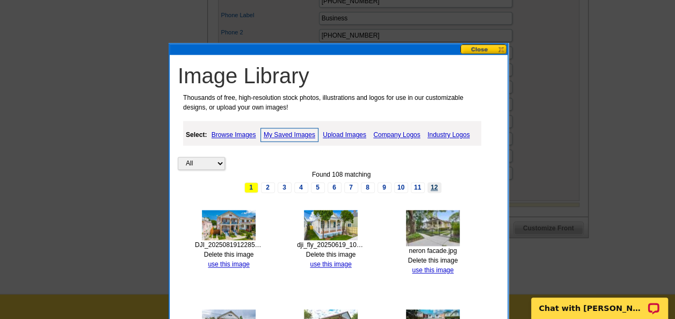
click at [436, 186] on link "12" at bounding box center [435, 187] width 14 height 11
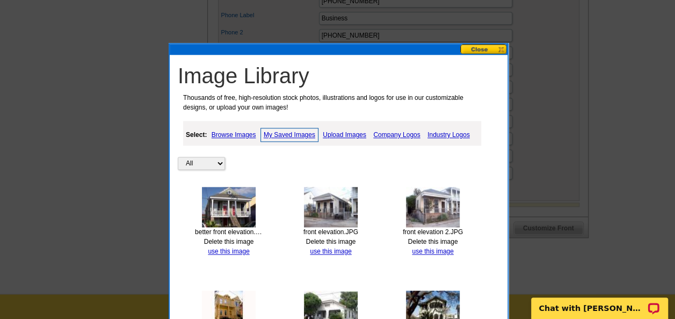
scroll to position [914, 0]
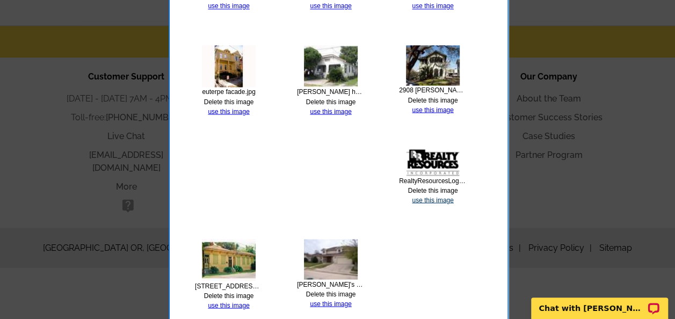
click at [429, 197] on link "use this image" at bounding box center [432, 200] width 41 height 8
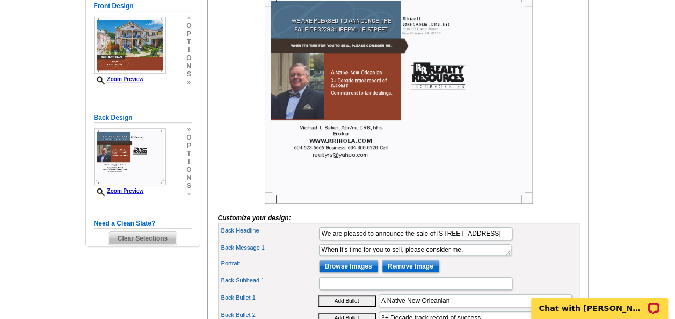
scroll to position [107, 0]
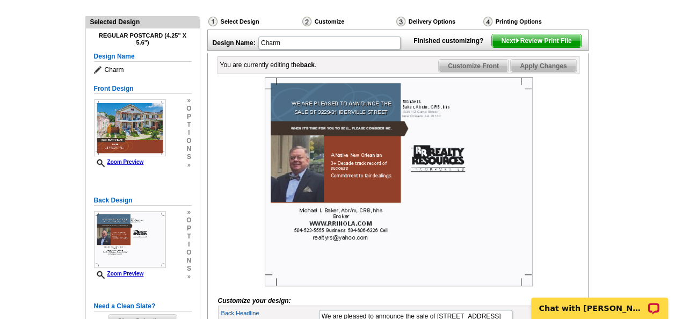
click at [228, 156] on div at bounding box center [399, 181] width 362 height 209
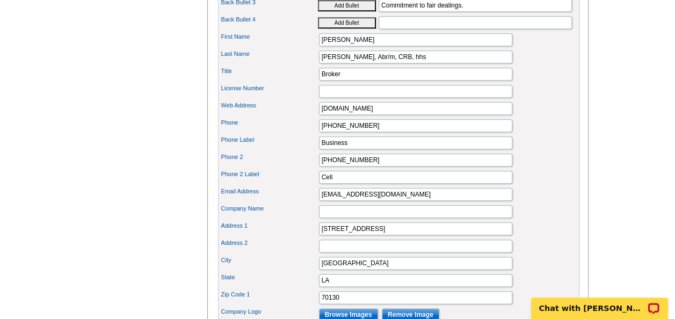
scroll to position [537, 0]
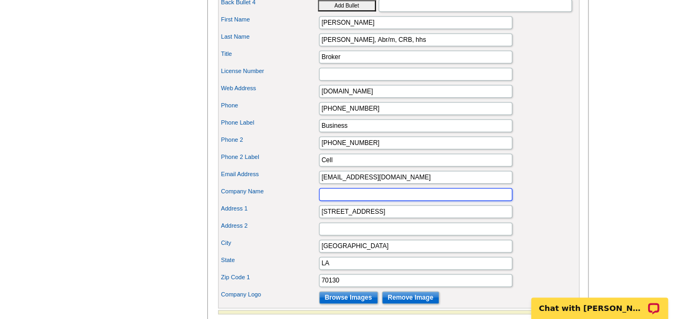
click at [337, 201] on input "Company Name" at bounding box center [415, 194] width 193 height 13
click at [371, 201] on input "Realty Resources Inc" at bounding box center [415, 194] width 193 height 13
type input "Realty Resources, Inc"
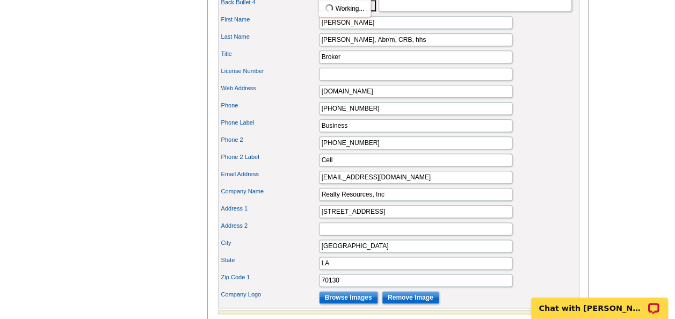
click at [272, 196] on label "Company Name" at bounding box center [269, 191] width 97 height 9
click at [319, 197] on input "Realty Resources, Inc" at bounding box center [415, 194] width 193 height 13
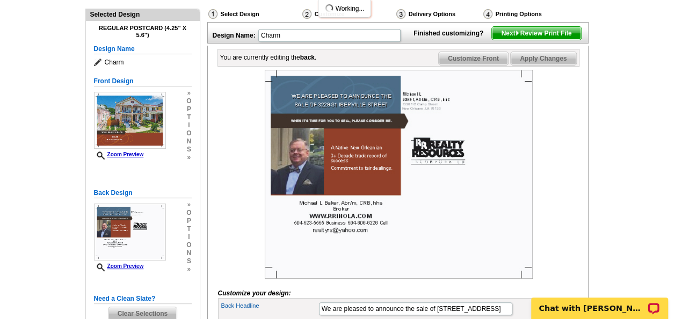
scroll to position [107, 0]
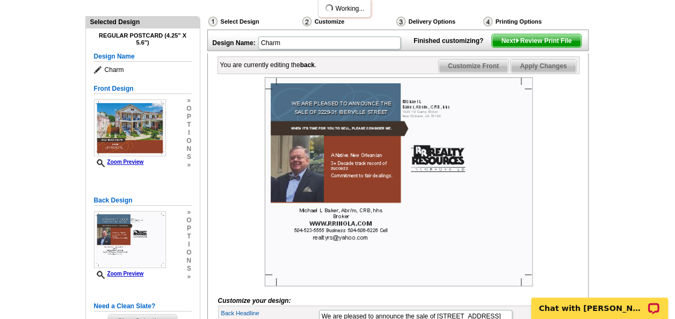
click at [246, 205] on div at bounding box center [399, 181] width 362 height 209
click at [535, 47] on span "Next Review Print File" at bounding box center [536, 40] width 89 height 13
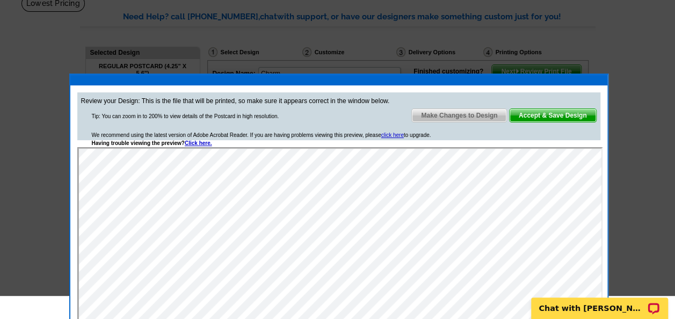
scroll to position [54, 0]
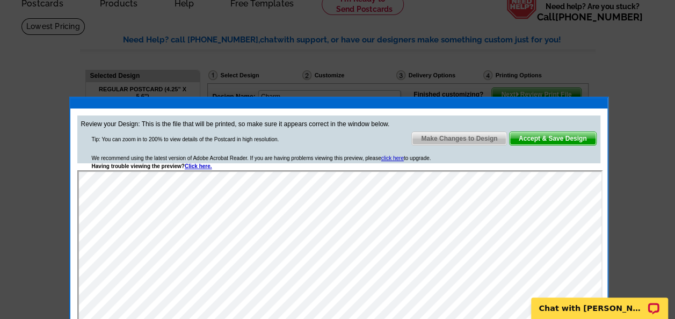
click at [547, 139] on span "Accept & Save Design" at bounding box center [553, 138] width 87 height 13
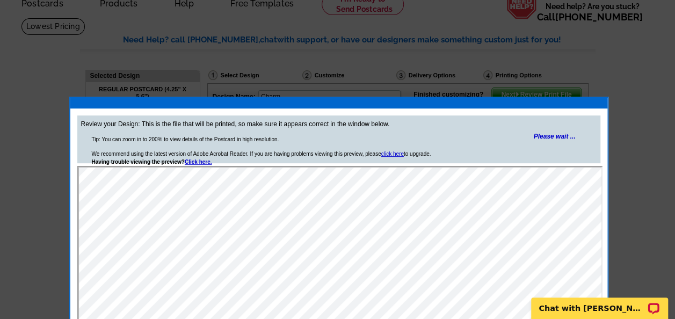
click at [562, 311] on p "Chat with Shonna" at bounding box center [593, 308] width 106 height 9
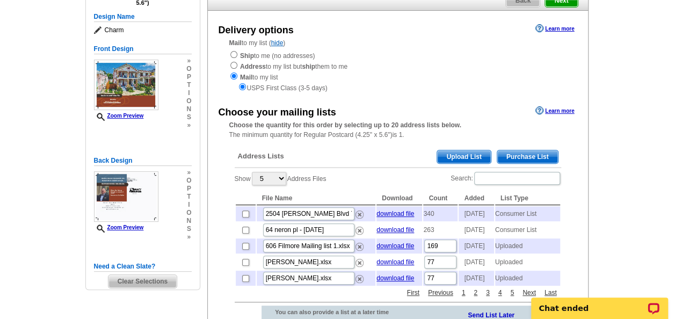
click at [517, 154] on span "Purchase List" at bounding box center [528, 156] width 61 height 13
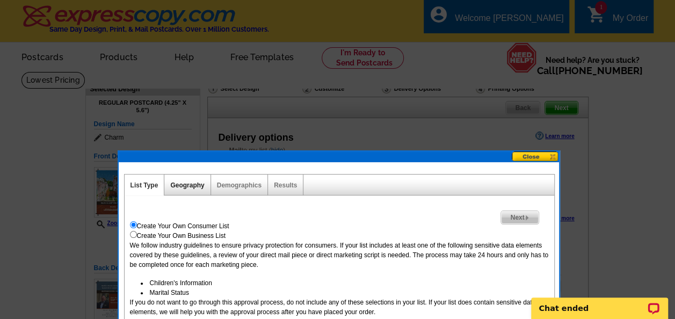
click at [186, 182] on link "Geography" at bounding box center [187, 186] width 34 height 8
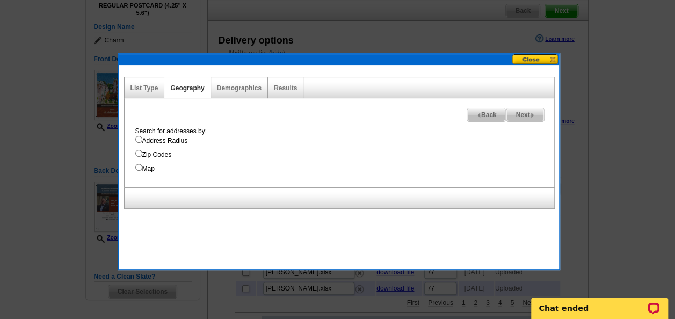
scroll to position [107, 0]
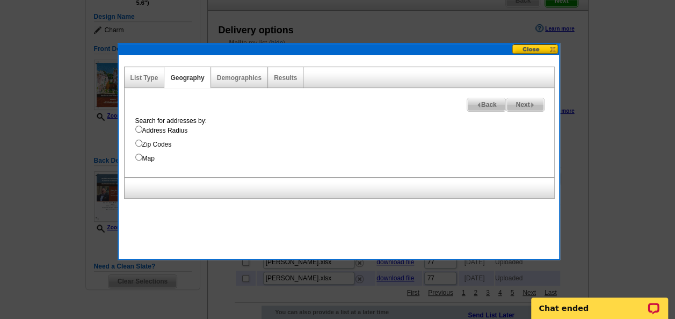
click at [136, 128] on input "Address Radius" at bounding box center [138, 129] width 7 height 7
radio input "true"
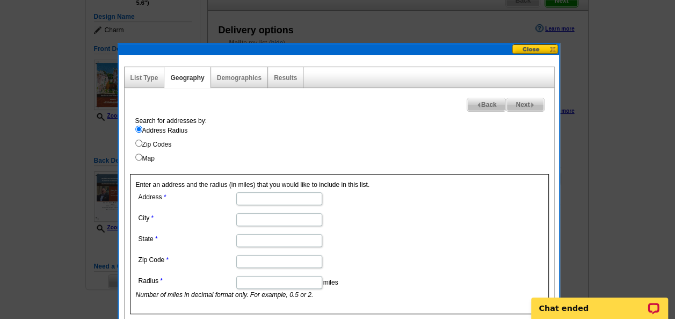
click at [250, 199] on input "Address" at bounding box center [279, 198] width 86 height 13
type input "[STREET_ADDRESS]"
click at [253, 216] on input "City" at bounding box center [279, 219] width 86 height 13
type input "[GEOGRAPHIC_DATA]"
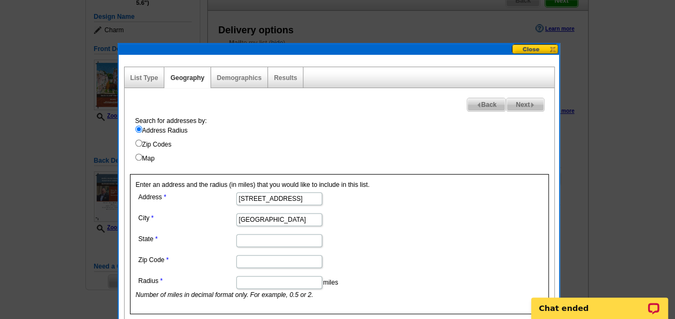
click at [254, 242] on input "State" at bounding box center [279, 240] width 86 height 13
type input "LA"
click at [259, 256] on input "Zip Code" at bounding box center [279, 261] width 86 height 13
type input "70119"
click at [277, 284] on input "Radius" at bounding box center [279, 282] width 86 height 13
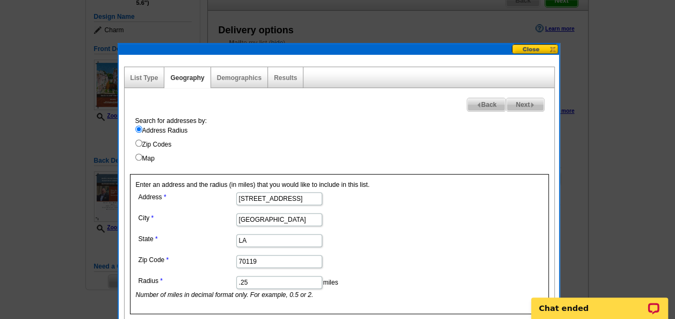
type input ".25"
click at [375, 253] on dd "70119" at bounding box center [279, 261] width 286 height 17
click at [521, 98] on link "Next" at bounding box center [525, 105] width 38 height 14
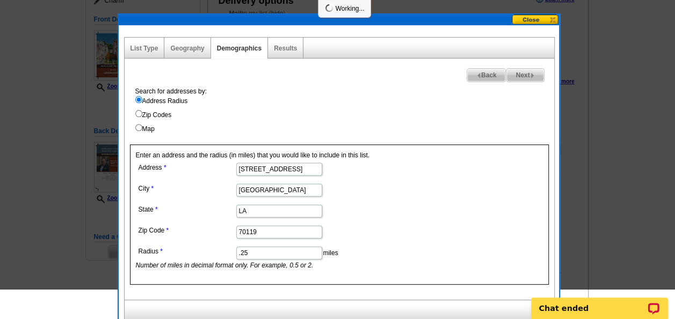
select select
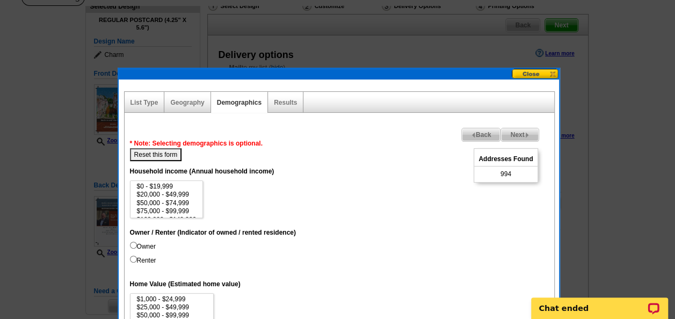
scroll to position [107, 0]
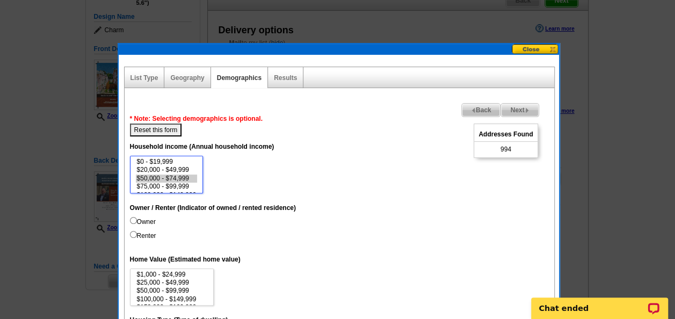
click at [154, 178] on option "$50,000 - $74,999" at bounding box center [167, 179] width 62 height 8
click at [154, 185] on option "$75,000 - $99,999" at bounding box center [167, 187] width 62 height 8
click at [154, 170] on option "$100,000 - $149,999" at bounding box center [167, 174] width 62 height 8
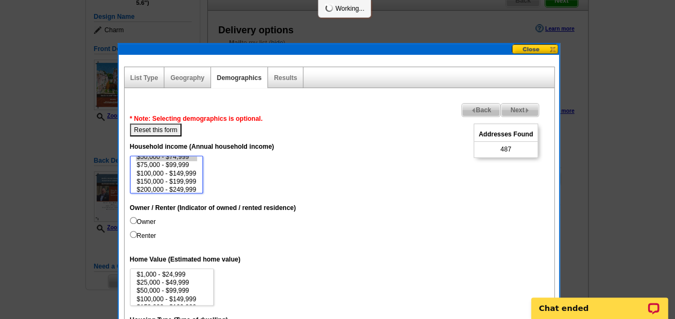
click at [154, 176] on option "$100,000 - $149,999" at bounding box center [167, 174] width 62 height 8
click at [155, 170] on option "$100,000 - $149,999" at bounding box center [167, 174] width 62 height 8
click at [154, 178] on option "$150,000 - $199,999" at bounding box center [167, 182] width 62 height 8
click at [153, 188] on option "$200,000 - $249,999" at bounding box center [167, 190] width 62 height 8
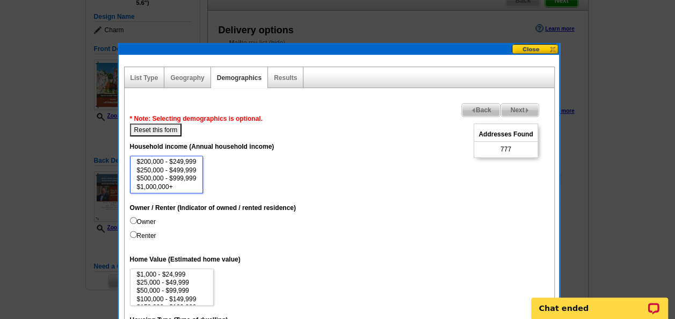
click at [168, 172] on option "$250,000 - $499,999" at bounding box center [167, 171] width 62 height 8
click at [167, 178] on option "$500,000 - $999,999" at bounding box center [167, 179] width 62 height 8
select select "50000-74999"
click at [162, 189] on option "$1,000,000+" at bounding box center [167, 187] width 62 height 8
click at [265, 179] on dd "$0 - $19,999 $20,000 - $49,999 $50,000 - $74,999 $75,000 - $99,999 $100,000 - $…" at bounding box center [339, 175] width 419 height 38
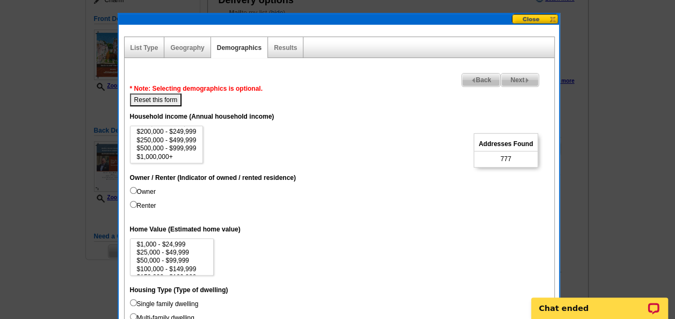
scroll to position [161, 0]
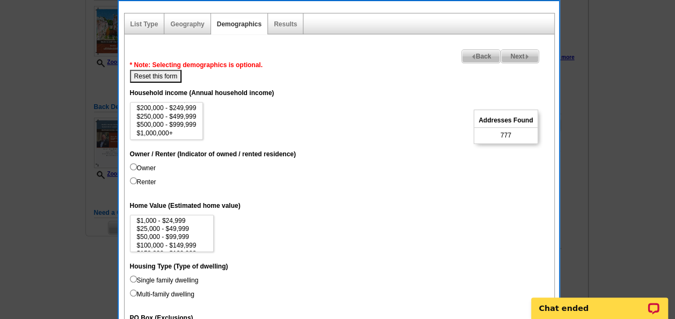
click at [130, 166] on input "Owner" at bounding box center [133, 166] width 7 height 7
radio input "true"
click at [134, 181] on input "Renter" at bounding box center [133, 180] width 7 height 7
radio input "true"
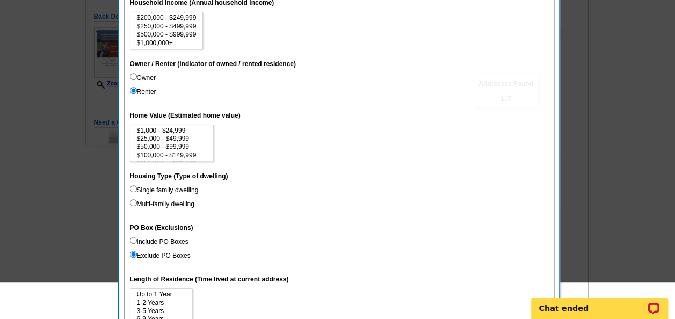
scroll to position [269, 0]
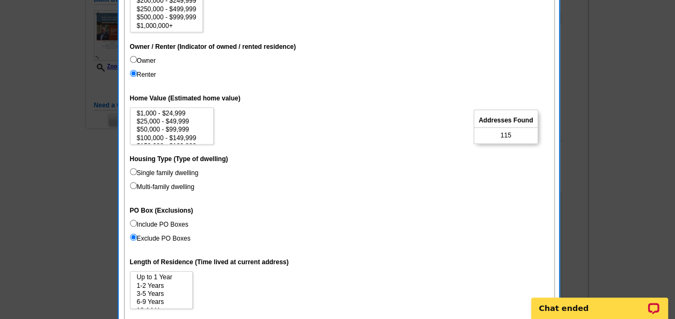
click at [131, 221] on input "Include PO Boxes" at bounding box center [133, 223] width 7 height 7
radio input "true"
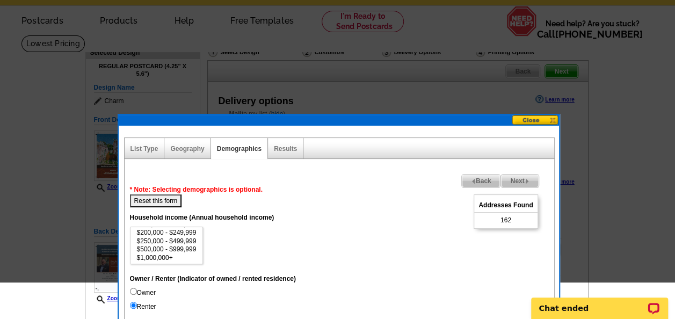
scroll to position [54, 0]
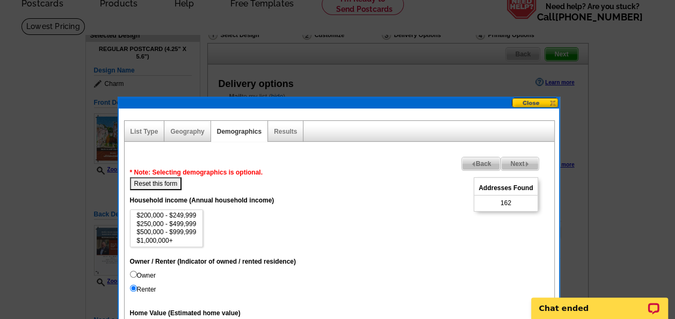
click at [471, 164] on img at bounding box center [473, 164] width 5 height 5
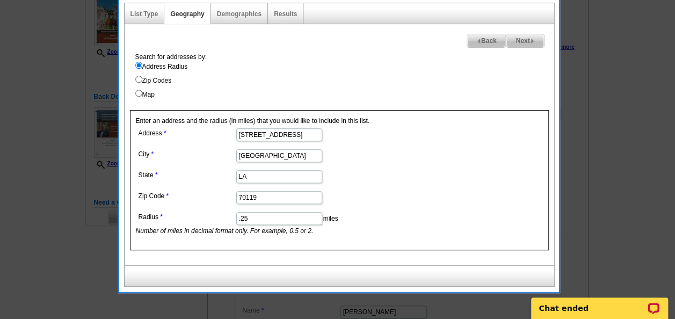
scroll to position [161, 0]
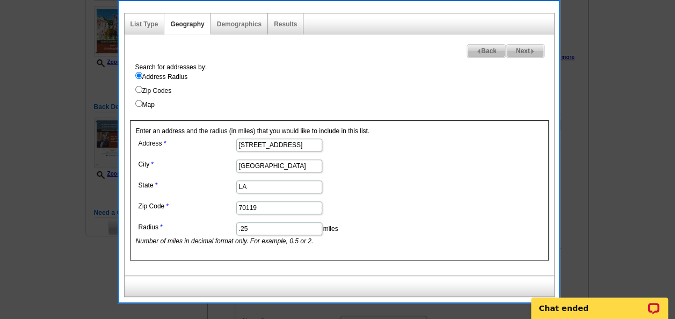
click at [258, 226] on input ".25" at bounding box center [279, 228] width 86 height 13
type input ".50"
click at [347, 220] on dd ".50 miles Number of miles in decimal format only. For example, 0.5 or 2." at bounding box center [279, 233] width 286 height 26
click at [523, 48] on span "Next" at bounding box center [525, 51] width 37 height 13
select select
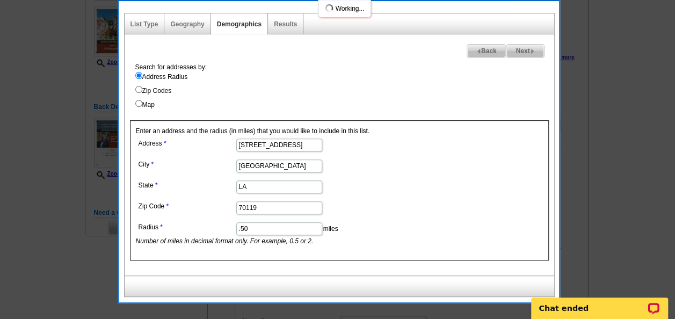
select select
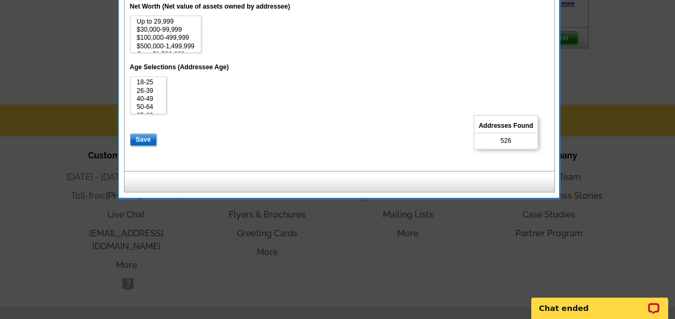
scroll to position [699, 0]
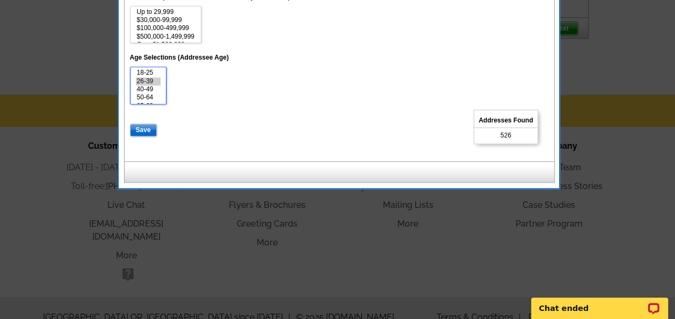
click at [148, 81] on option "26-39" at bounding box center [148, 81] width 25 height 8
click at [152, 89] on option "40-49" at bounding box center [148, 89] width 25 height 8
click at [151, 94] on option "50-64" at bounding box center [148, 98] width 25 height 8
click at [156, 82] on option "65-69" at bounding box center [148, 85] width 25 height 8
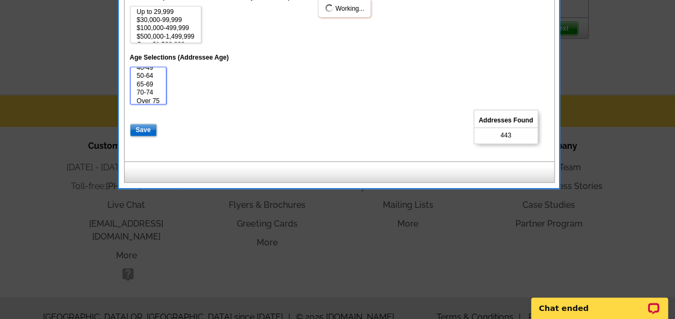
click at [156, 88] on option "65-69" at bounding box center [148, 85] width 25 height 8
click at [155, 85] on option "65-69" at bounding box center [148, 85] width 25 height 8
click at [155, 89] on option "70-74" at bounding box center [148, 93] width 25 height 8
select select "26-39"
click at [155, 97] on option "Over 75" at bounding box center [148, 101] width 25 height 8
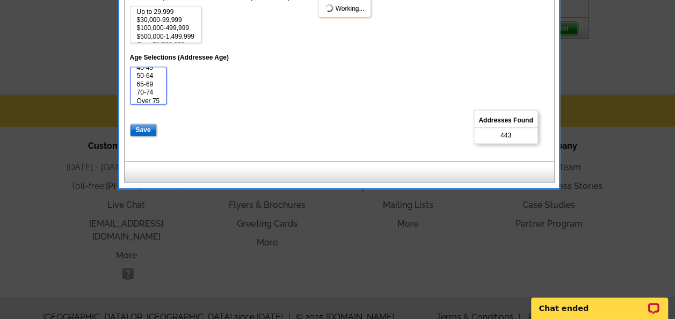
scroll to position [23, 0]
click at [214, 98] on dd "18-25 26-39 40-49 50-64 65-69 70-74 Over 75" at bounding box center [339, 86] width 419 height 38
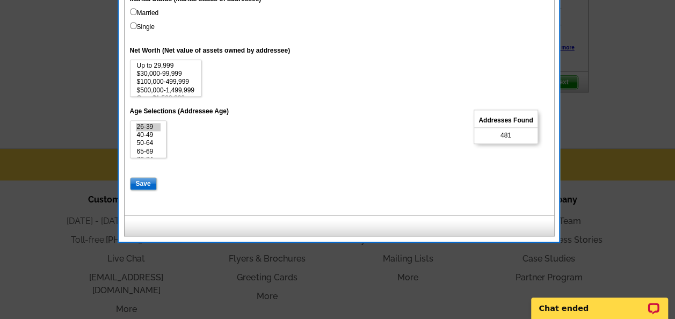
scroll to position [0, 0]
click at [150, 181] on input "Save" at bounding box center [143, 183] width 27 height 13
select select
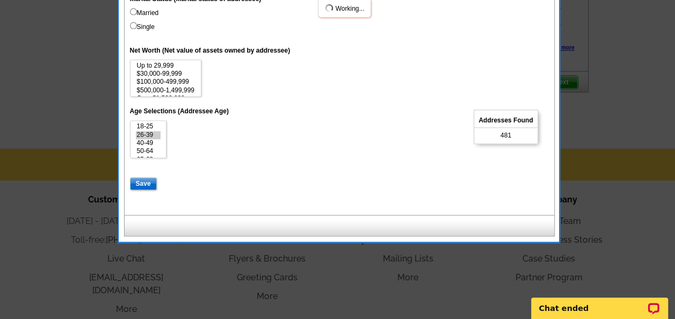
select select
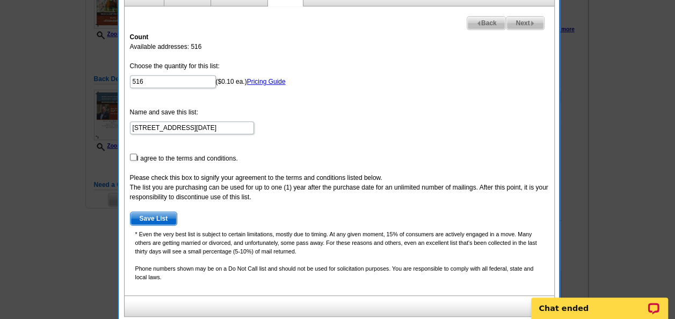
scroll to position [161, 0]
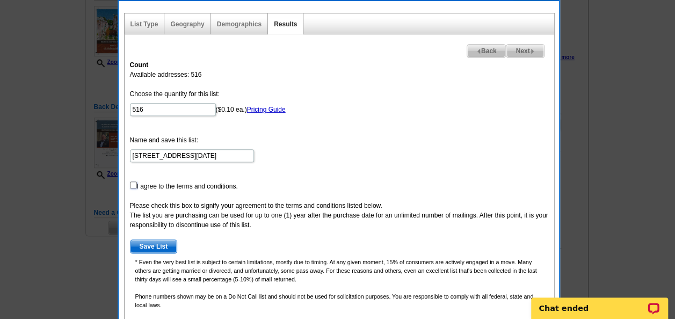
click at [133, 184] on input "checkbox" at bounding box center [133, 185] width 7 height 7
checkbox input "true"
click at [164, 244] on span "Save List" at bounding box center [154, 246] width 47 height 13
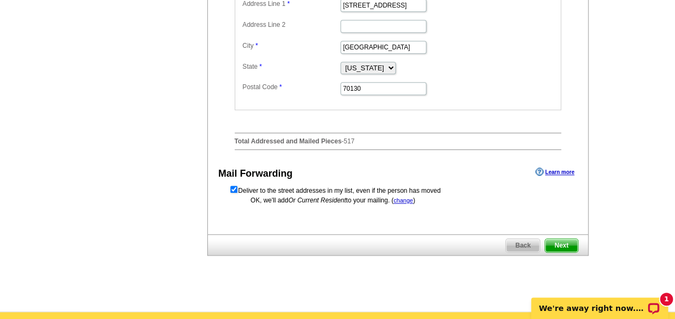
scroll to position [537, 0]
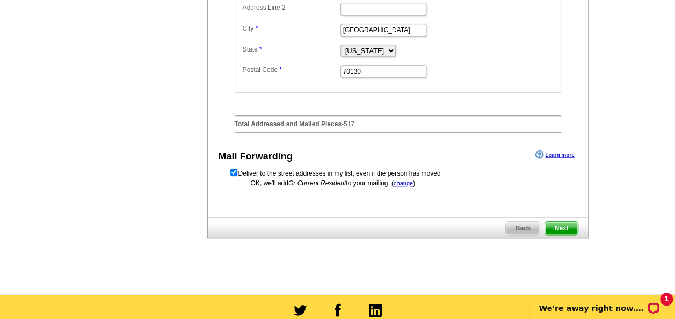
click at [563, 235] on span "Next" at bounding box center [561, 228] width 32 height 13
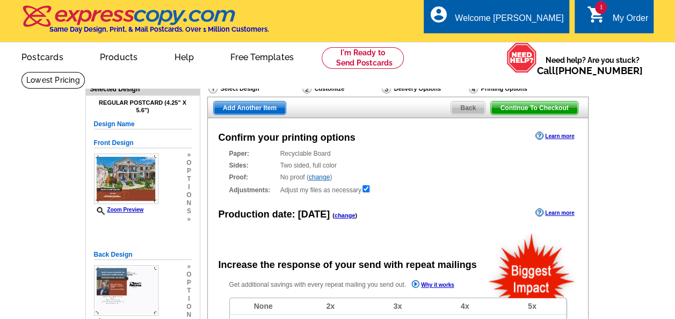
radio input "false"
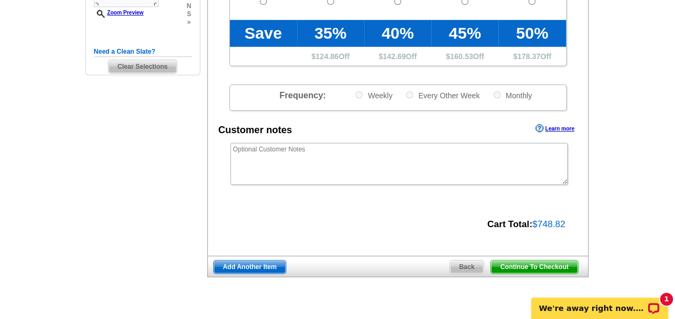
scroll to position [376, 0]
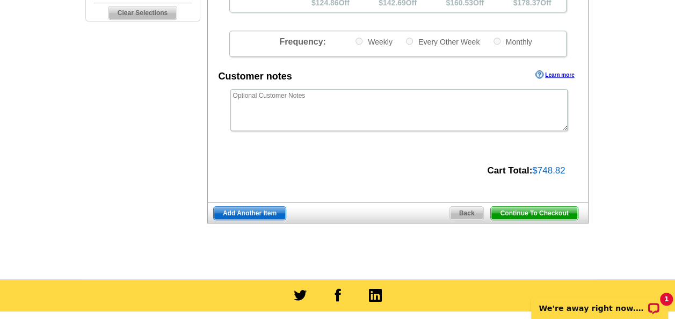
click at [500, 211] on span "Continue To Checkout" at bounding box center [534, 213] width 87 height 13
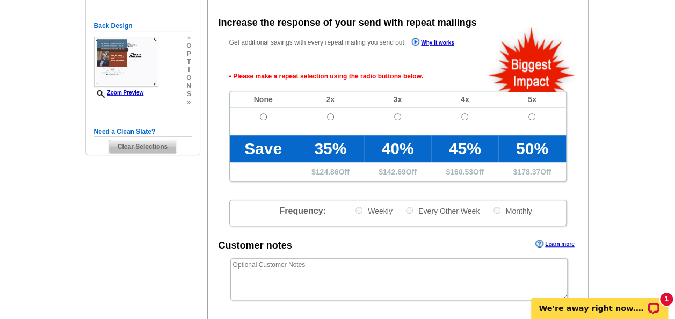
scroll to position [241, 0]
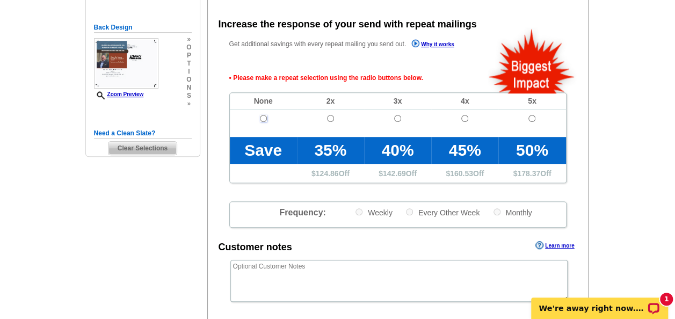
click at [261, 119] on input "radio" at bounding box center [263, 118] width 7 height 7
radio input "true"
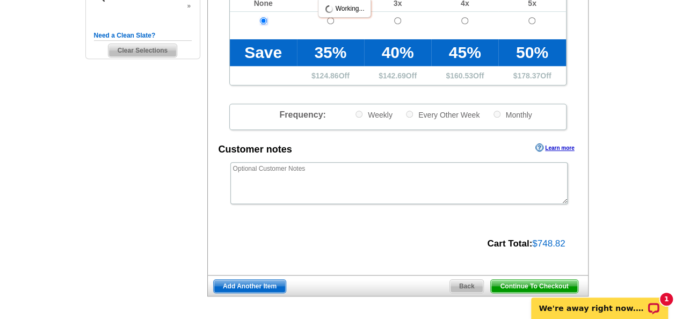
scroll to position [456, 0]
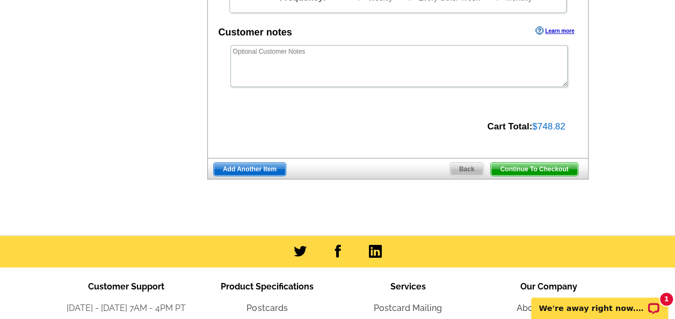
click at [518, 166] on span "Continue To Checkout" at bounding box center [534, 169] width 87 height 13
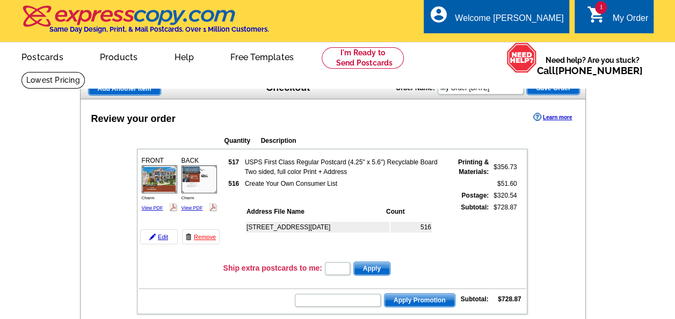
scroll to position [107, 0]
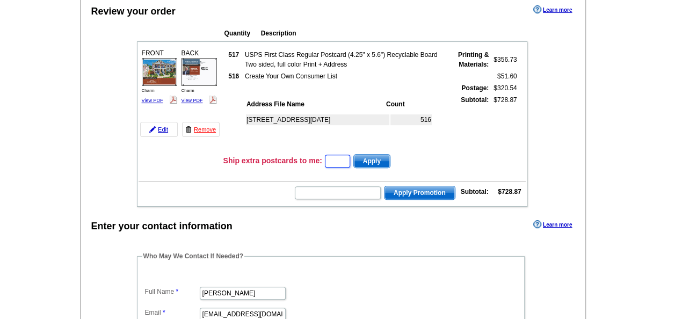
click at [330, 162] on input "text" at bounding box center [337, 161] width 25 height 13
type input "cha"
type input "HURRY40"
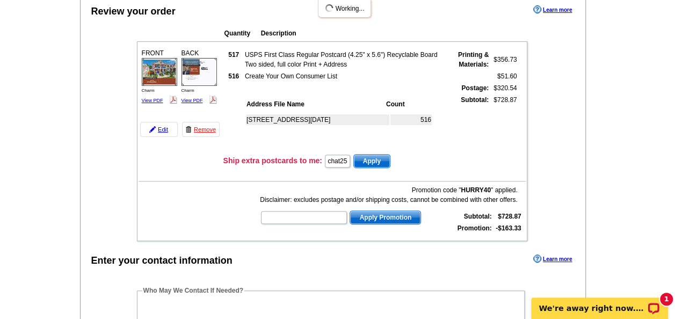
scroll to position [0, 0]
type input "chat25"
click at [377, 162] on span "Apply" at bounding box center [372, 161] width 36 height 13
drag, startPoint x: 348, startPoint y: 162, endPoint x: 316, endPoint y: 162, distance: 32.2
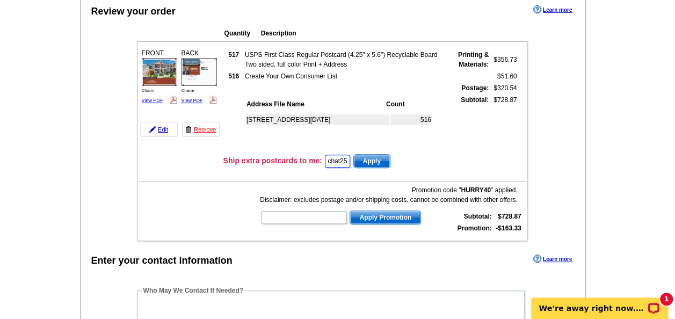
click at [316, 162] on td "Ship extra postcards to me: chat25 Apply" at bounding box center [374, 161] width 303 height 16
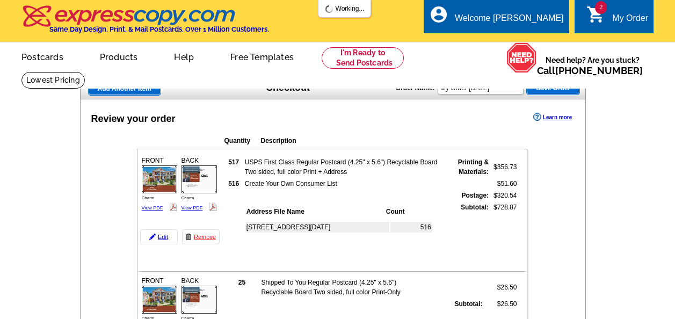
scroll to position [107, 0]
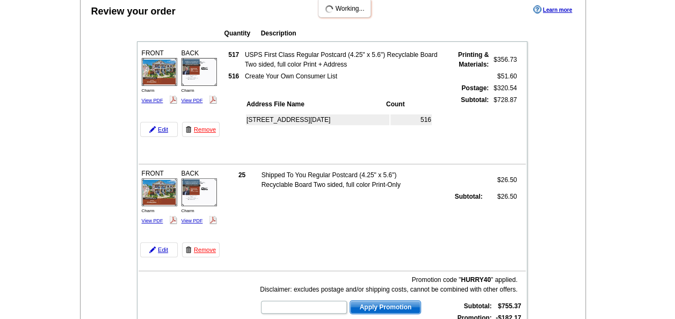
click at [320, 200] on td at bounding box center [339, 196] width 156 height 11
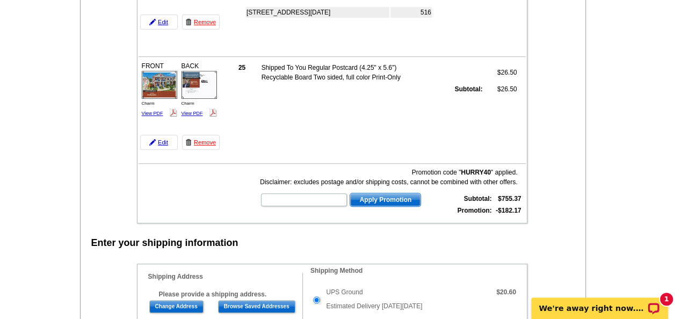
scroll to position [0, 0]
click at [317, 199] on input "text" at bounding box center [304, 199] width 86 height 13
type input "chat25"
click at [374, 198] on span "Apply Promotion" at bounding box center [385, 199] width 70 height 13
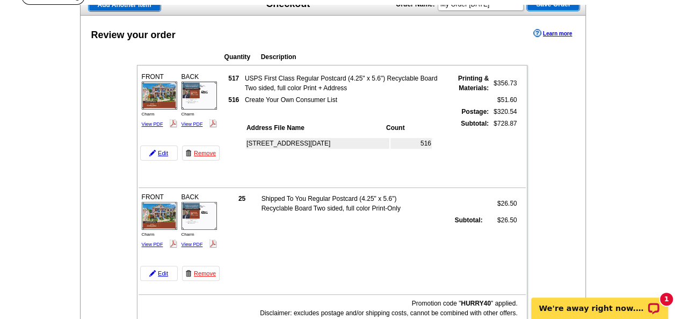
scroll to position [107, 0]
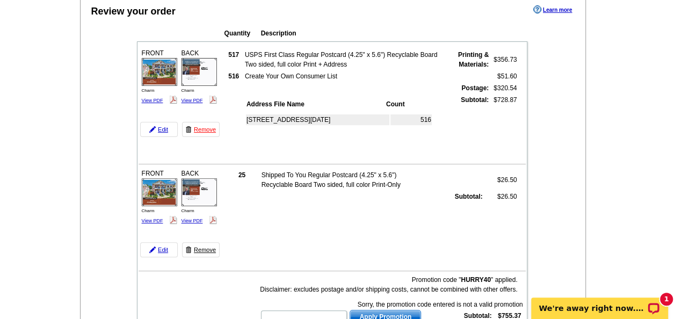
click at [195, 248] on link "Remove" at bounding box center [201, 249] width 38 height 15
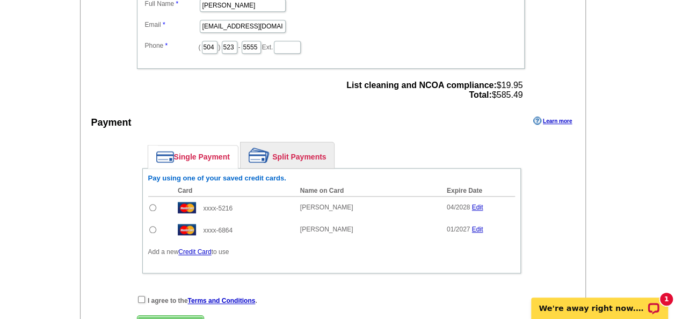
scroll to position [484, 0]
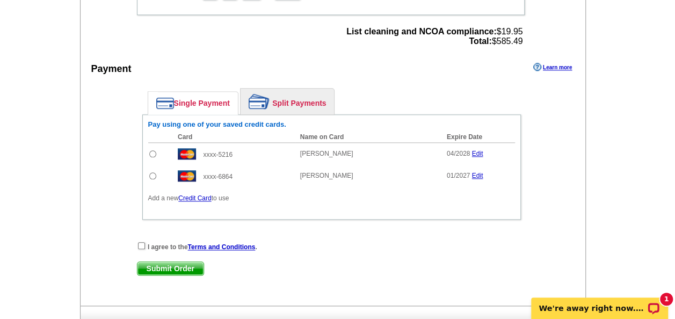
click at [153, 172] on input "radio" at bounding box center [152, 175] width 7 height 7
radio input "true"
click at [138, 243] on input "checkbox" at bounding box center [141, 245] width 7 height 7
checkbox input "true"
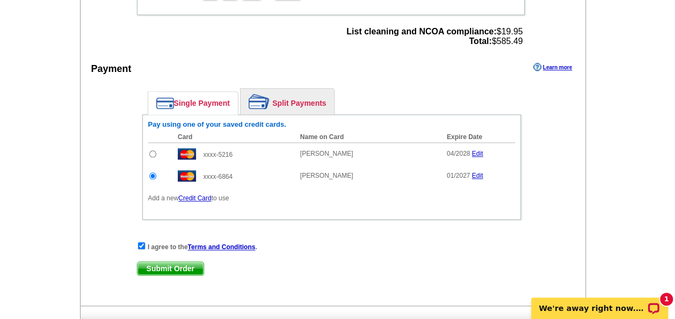
click at [156, 265] on span "Submit Order" at bounding box center [171, 268] width 66 height 13
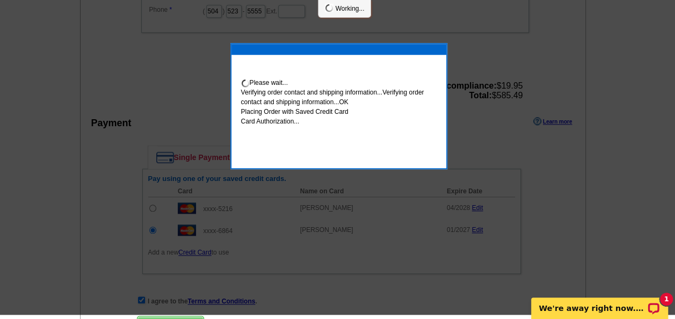
scroll to position [479, 0]
